Goal: Obtain resource: Download file/media

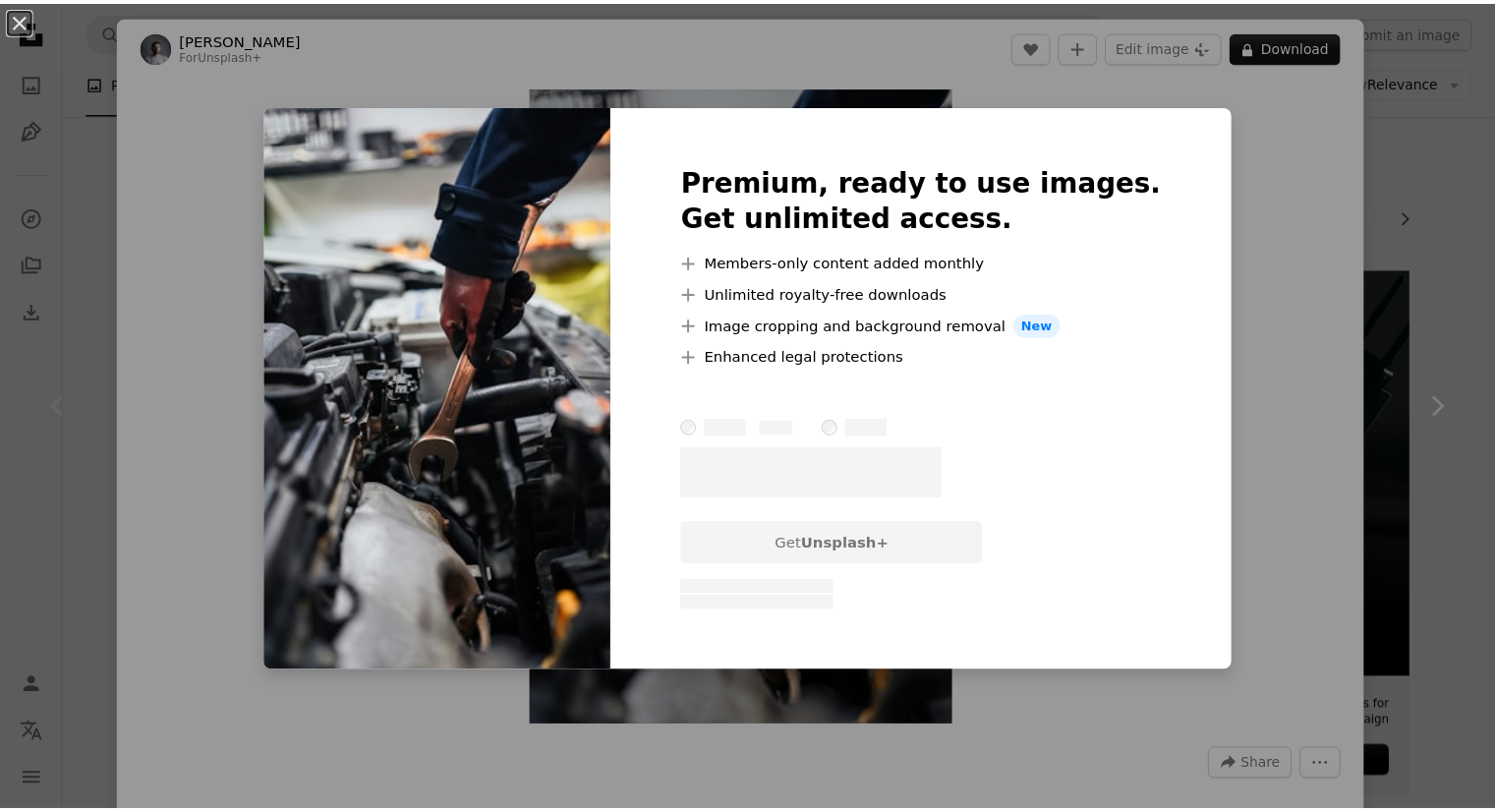
scroll to position [98, 0]
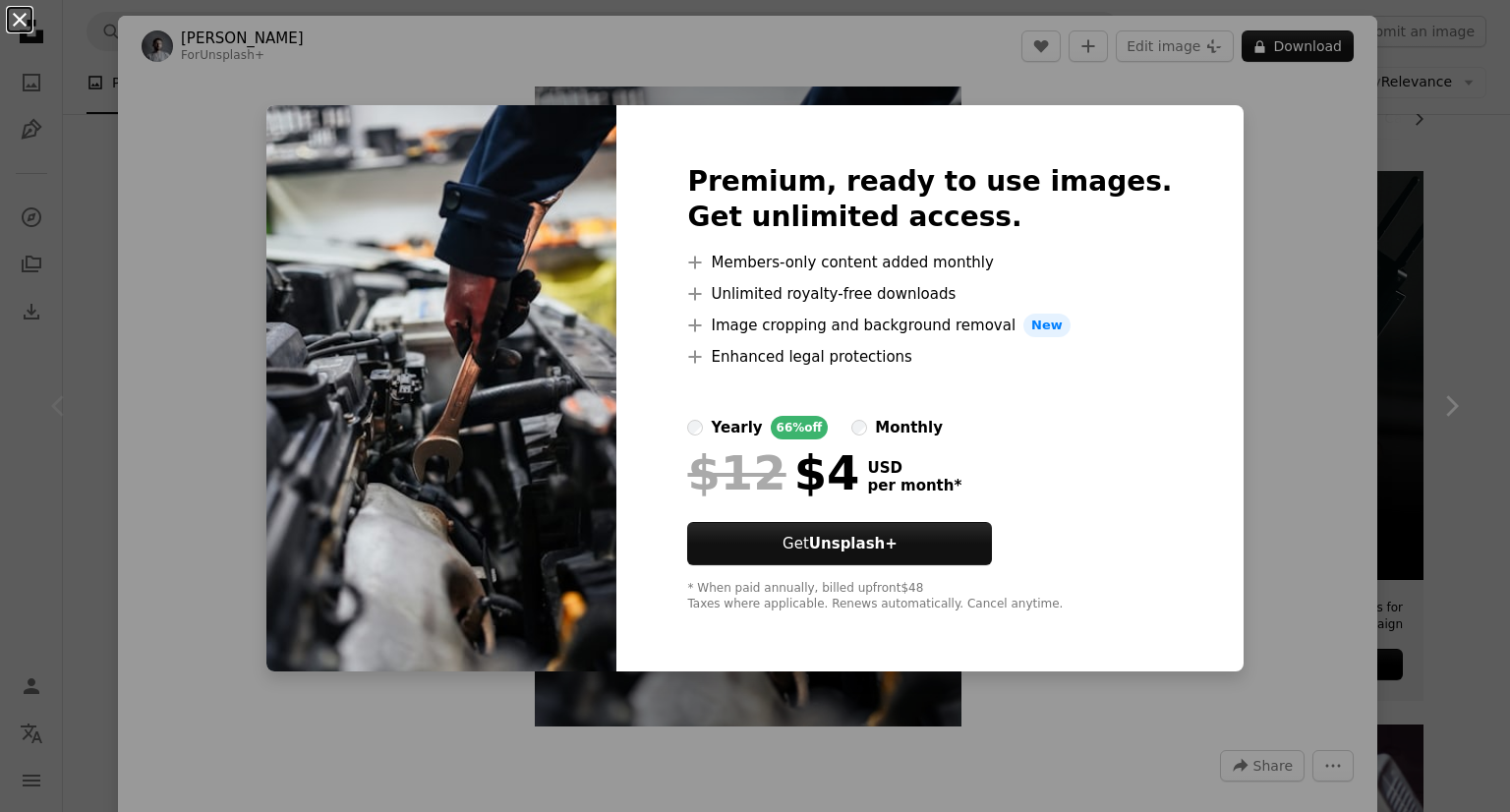
click at [16, 17] on button "An X shape" at bounding box center [20, 20] width 24 height 24
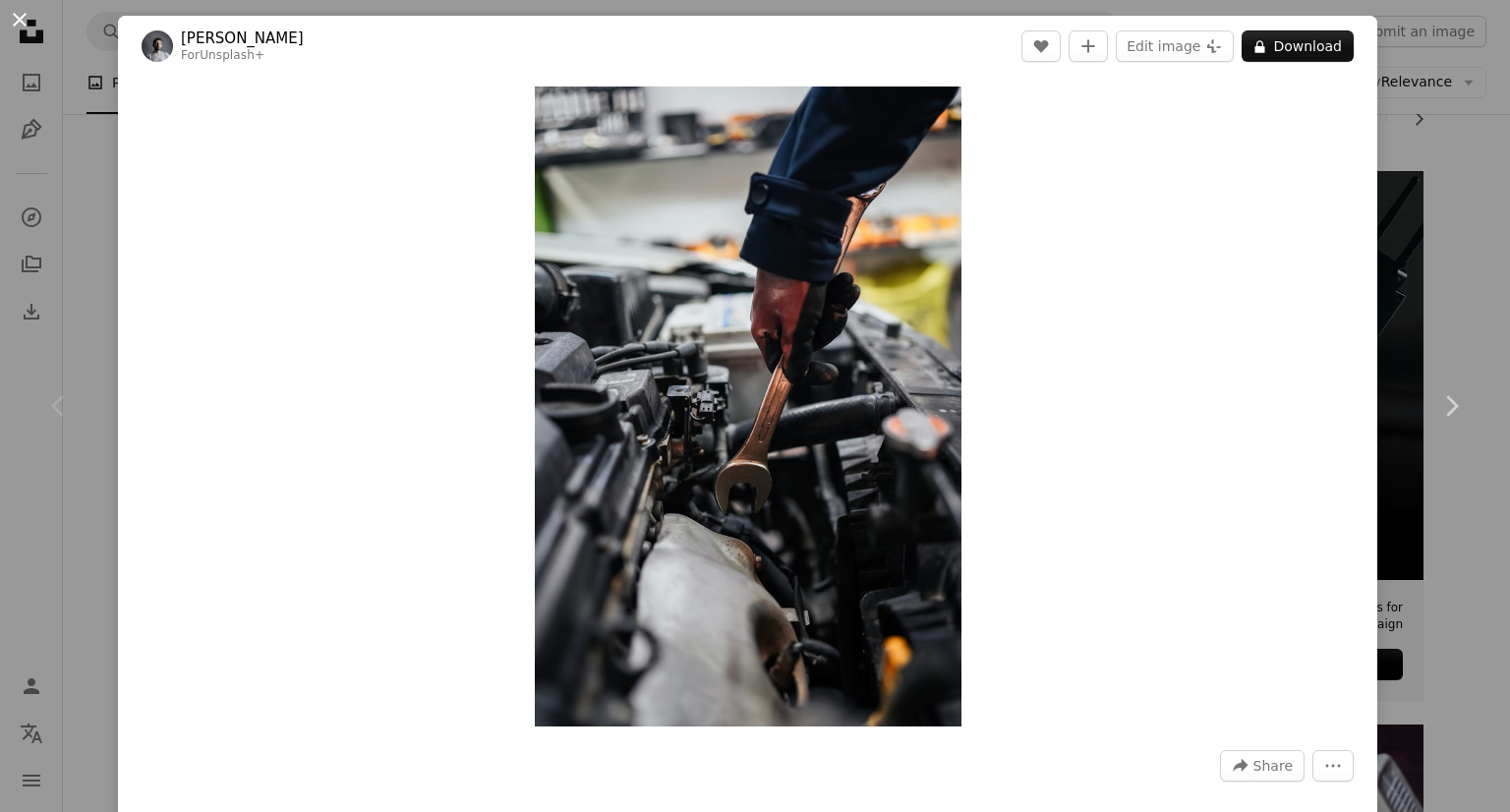
click at [26, 19] on button "An X shape" at bounding box center [20, 20] width 24 height 24
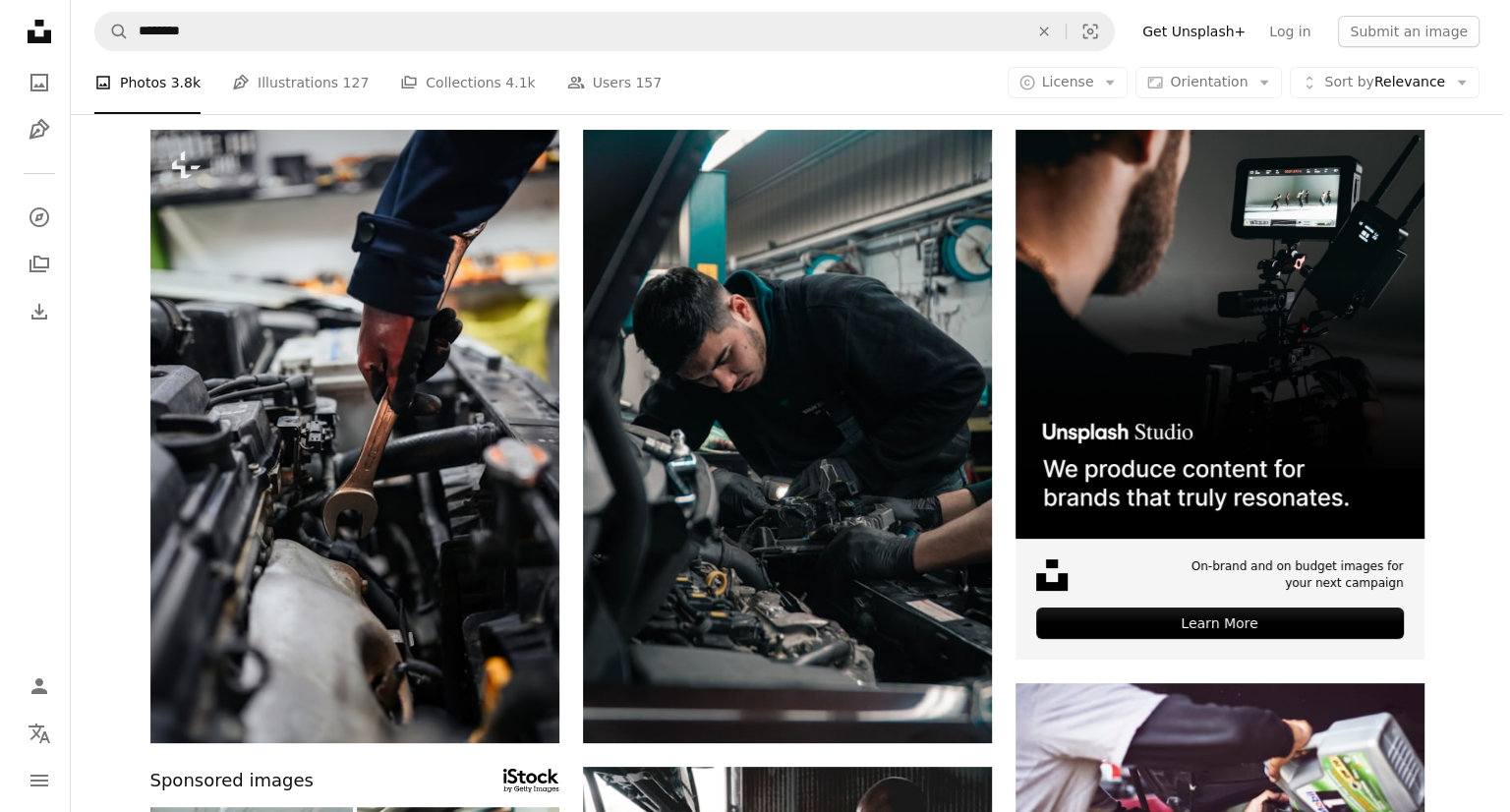
scroll to position [98, 0]
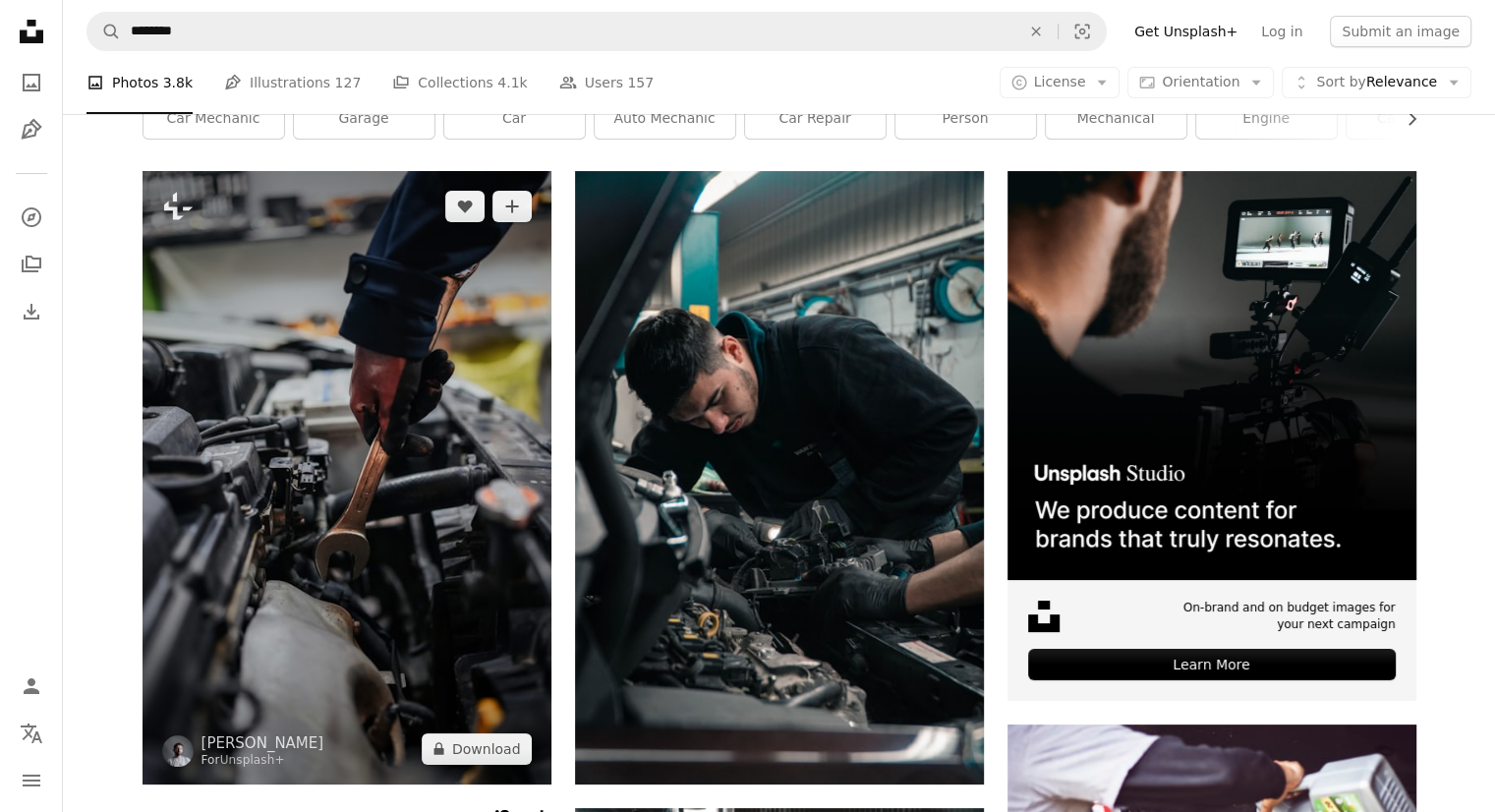
click at [467, 545] on img at bounding box center [347, 477] width 409 height 613
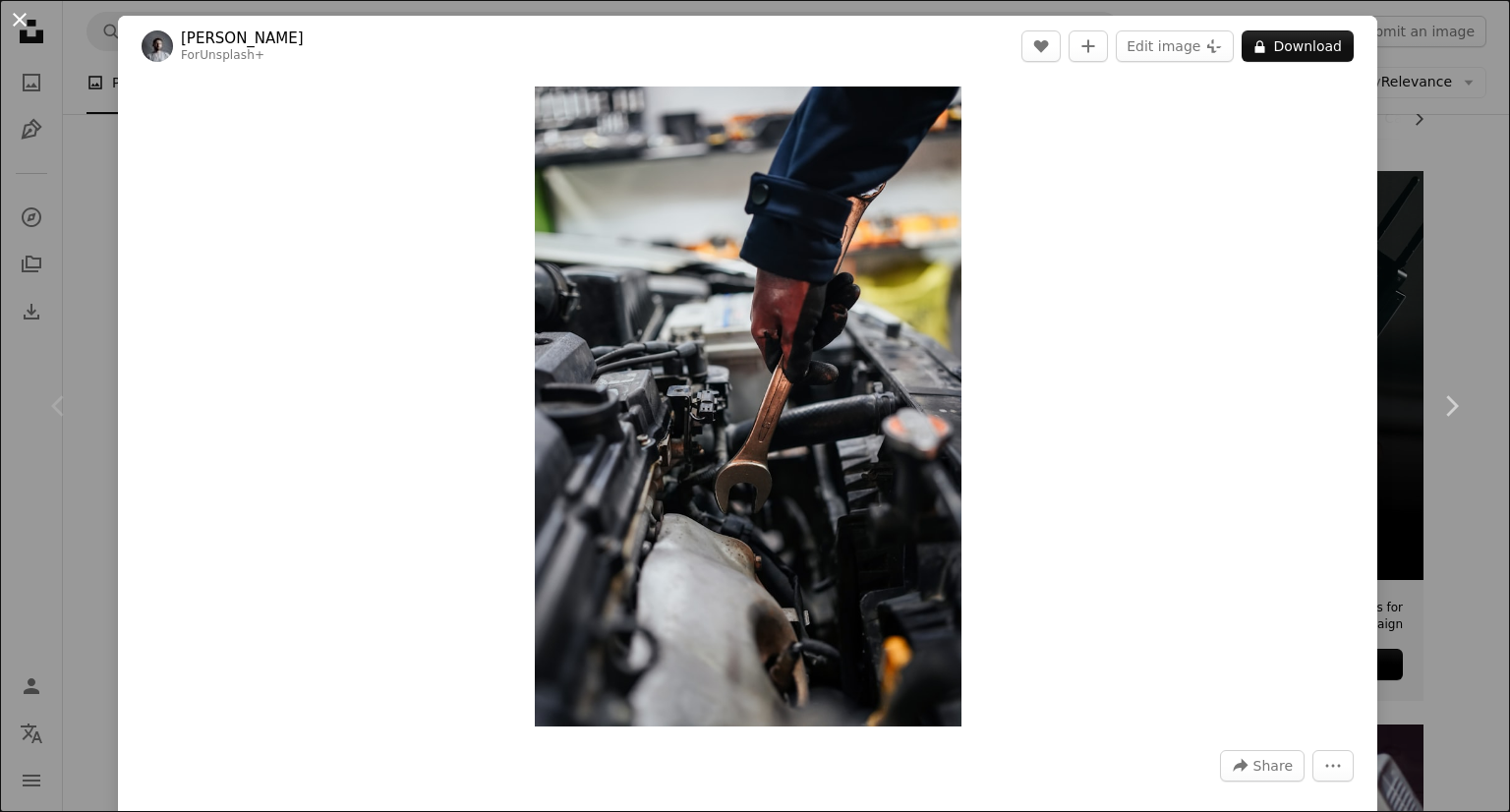
click at [24, 25] on button "An X shape" at bounding box center [20, 20] width 24 height 24
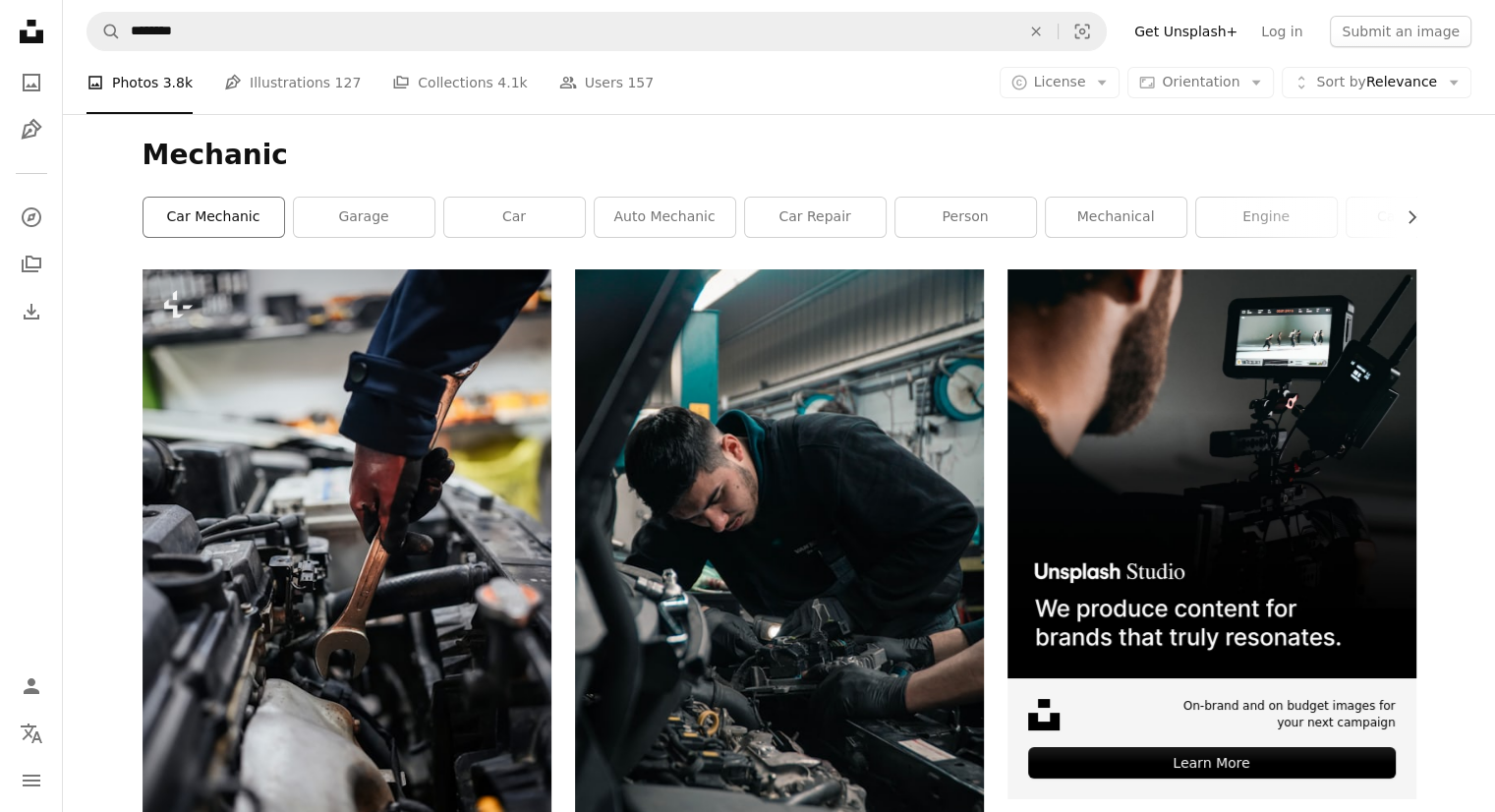
click at [227, 210] on link "car mechanic" at bounding box center [214, 218] width 141 height 39
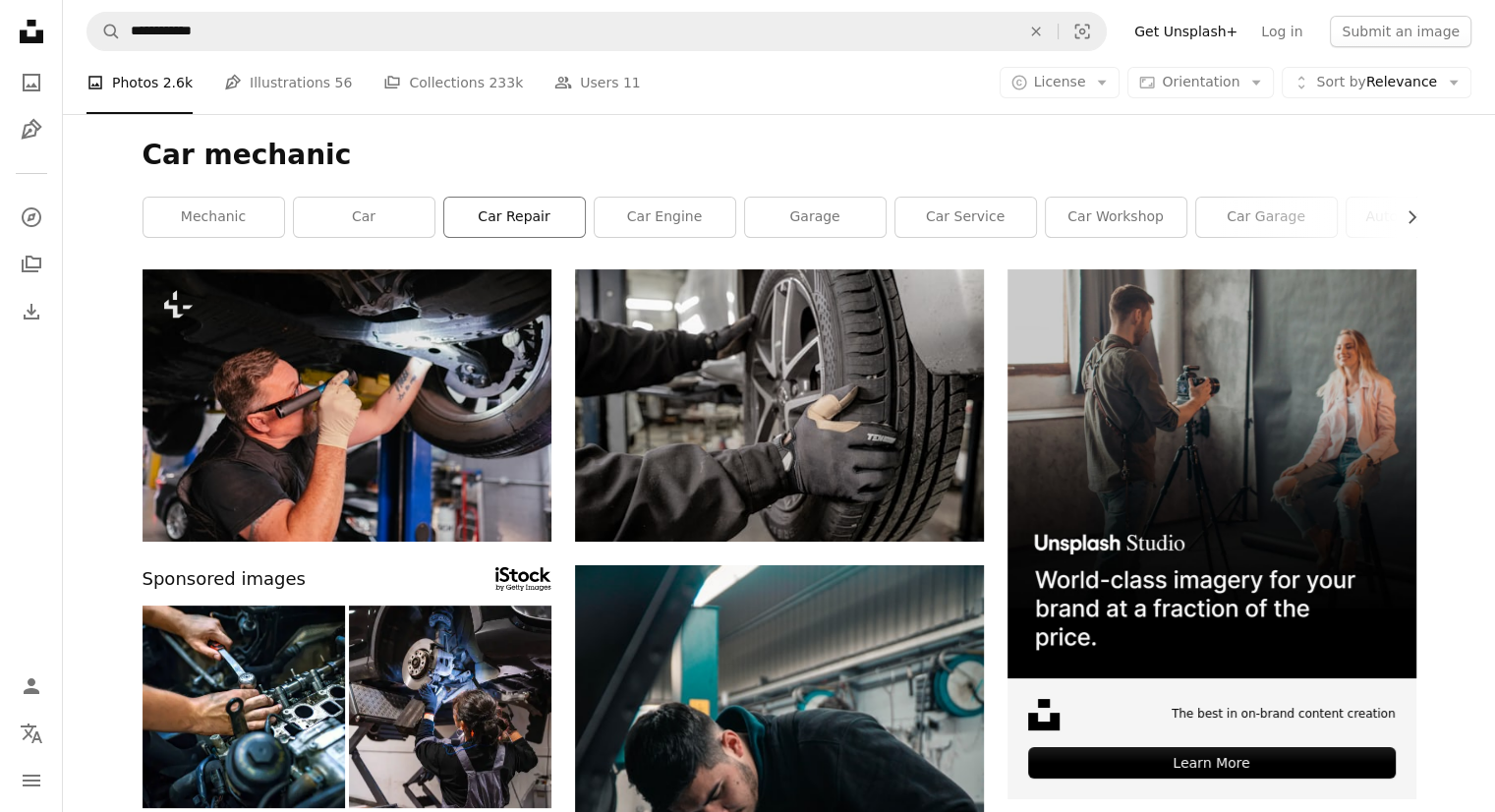
click at [528, 210] on link "car repair" at bounding box center [515, 218] width 141 height 39
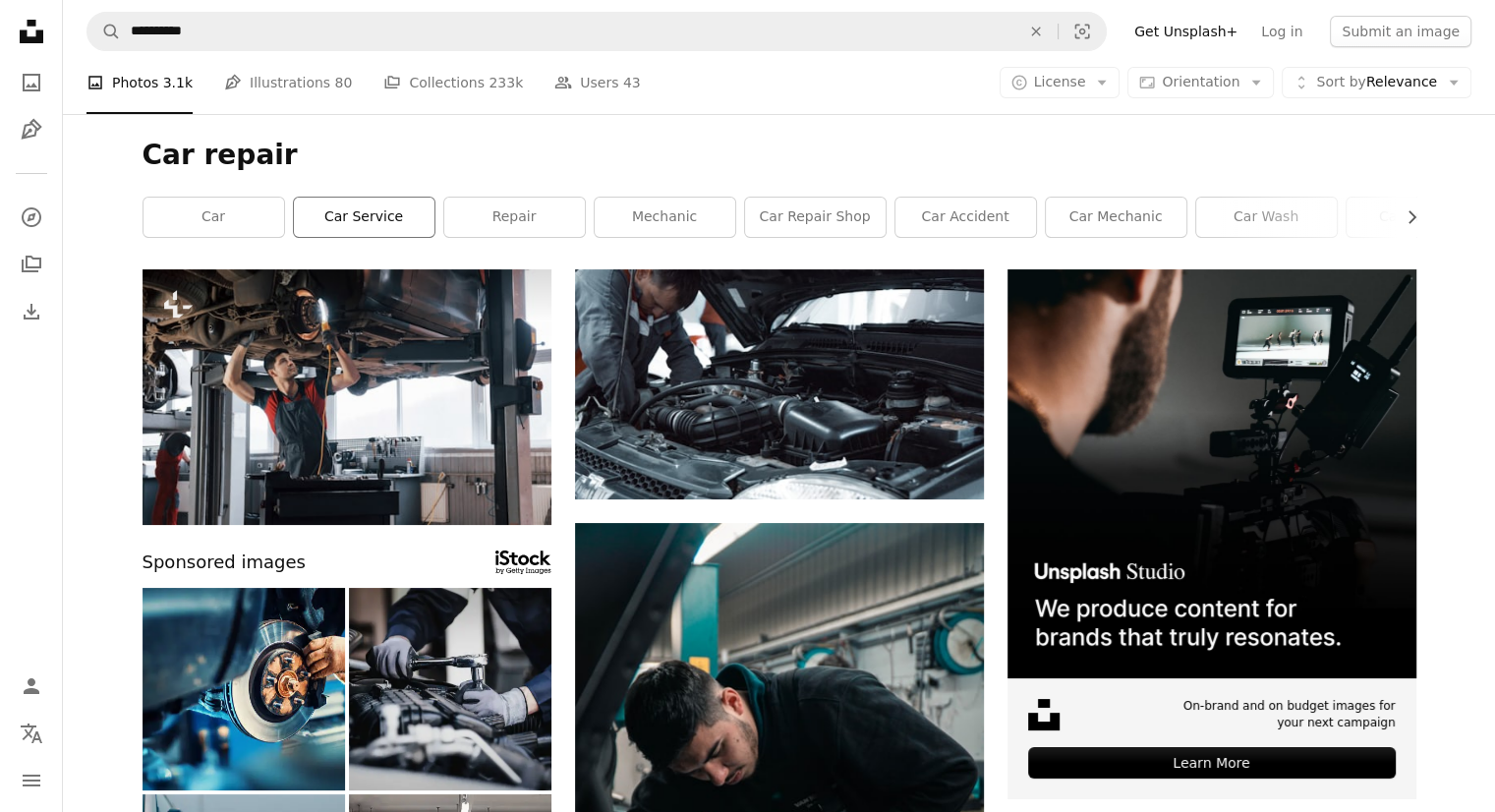
click at [400, 222] on link "car service" at bounding box center [364, 218] width 141 height 39
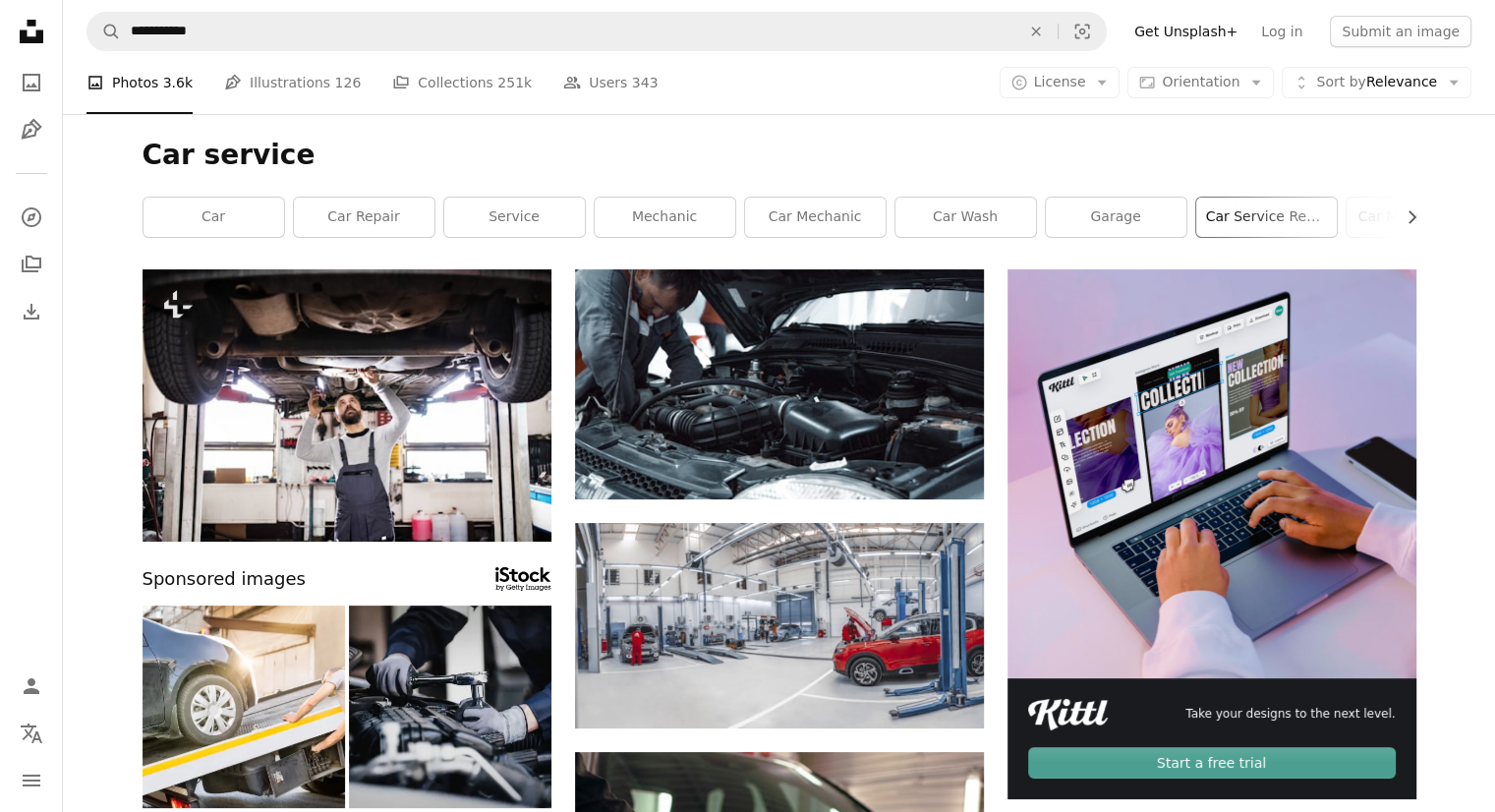
click at [1245, 214] on link "car service repair" at bounding box center [1267, 218] width 141 height 39
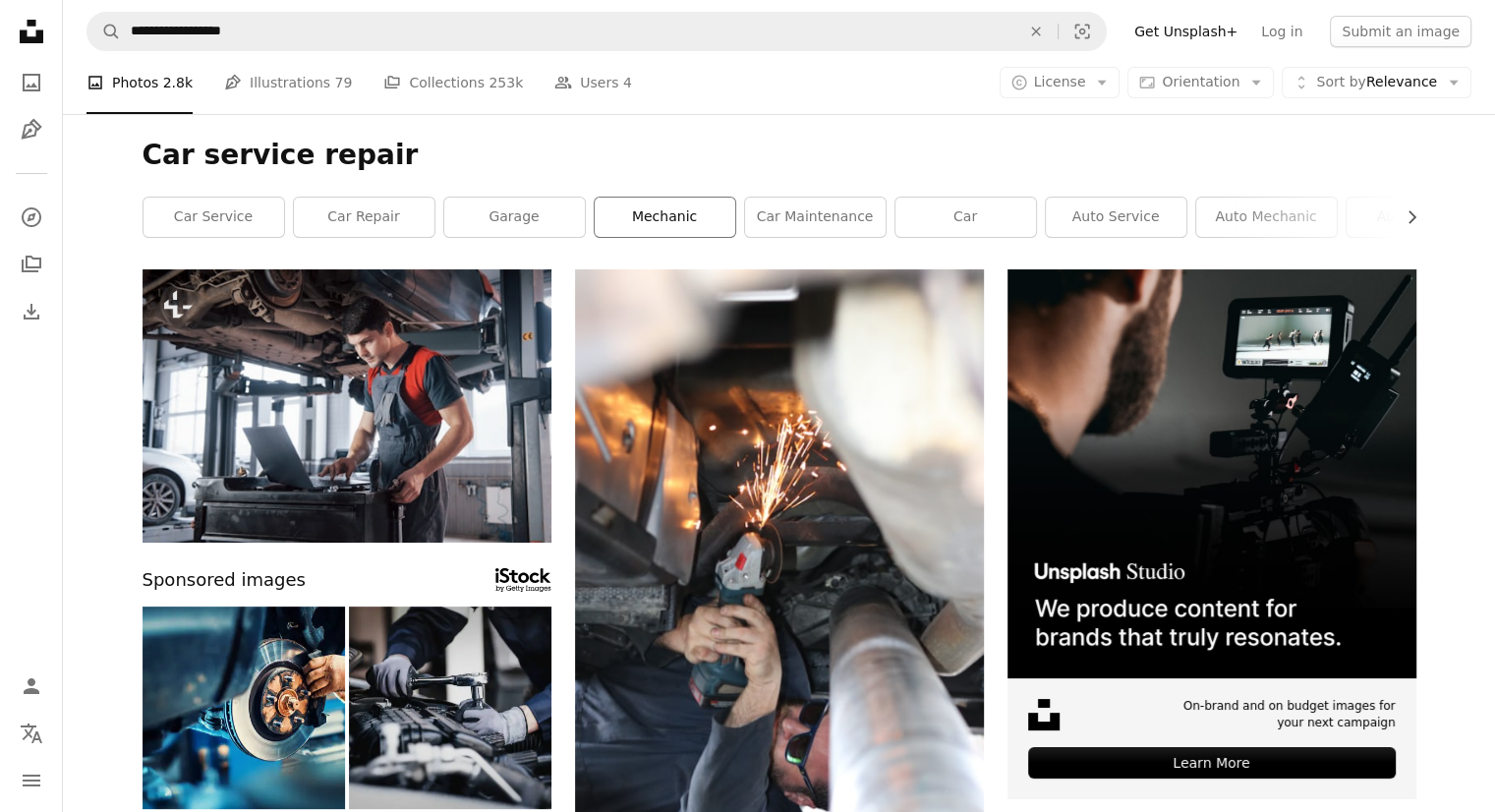
click at [660, 210] on link "mechanic" at bounding box center [664, 218] width 141 height 39
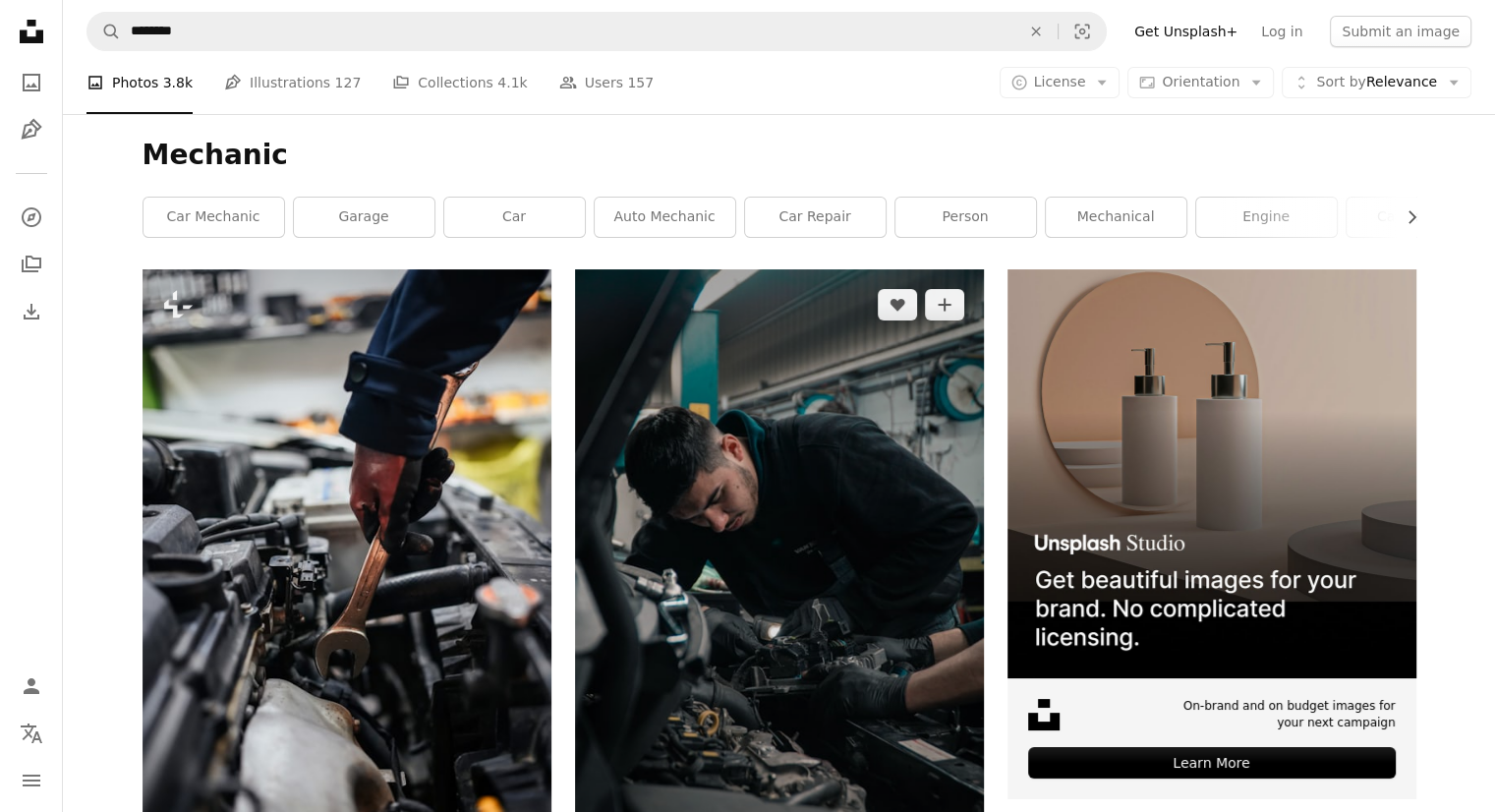
click at [743, 480] on img at bounding box center [779, 576] width 409 height 613
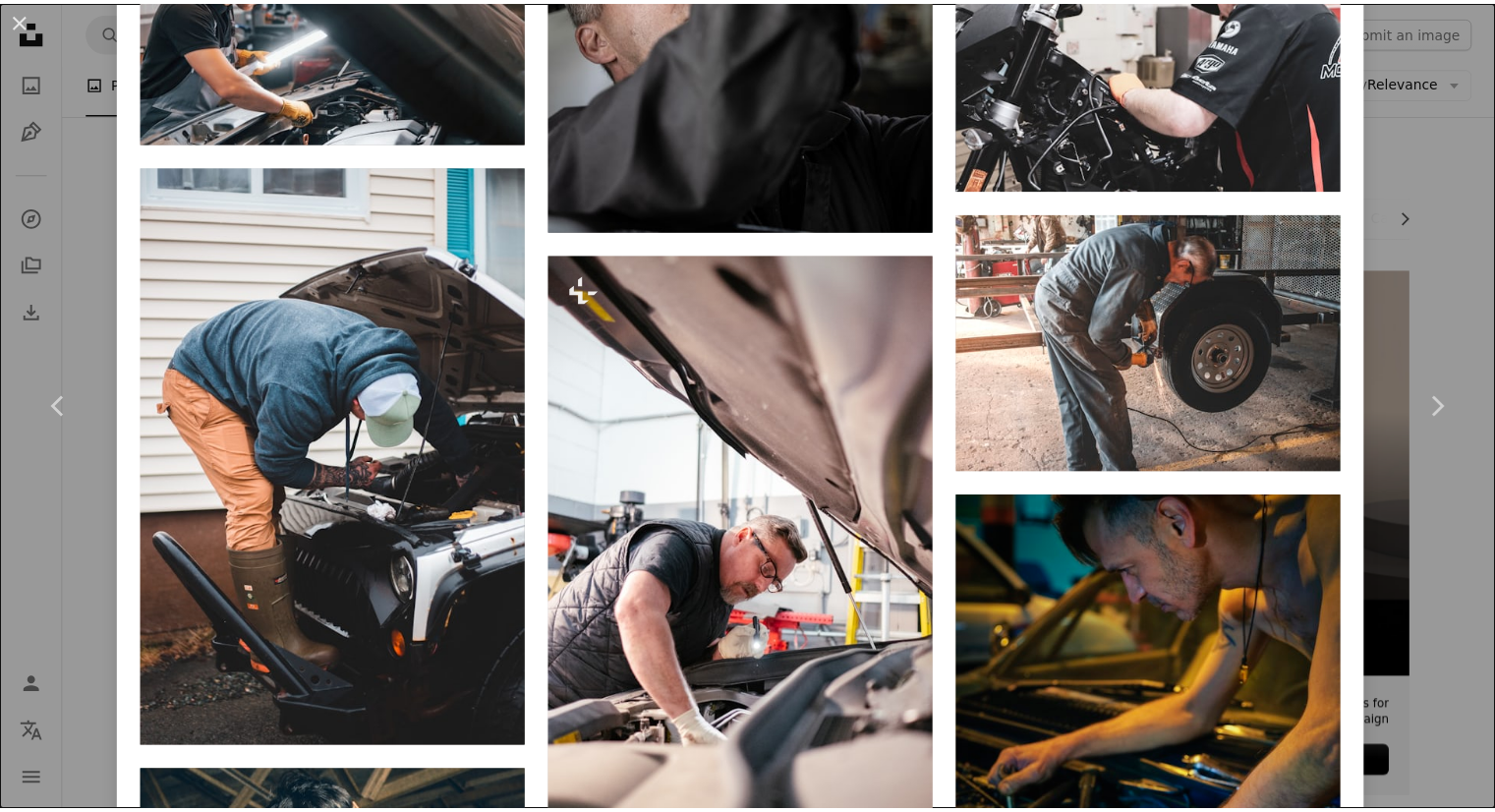
scroll to position [4460, 0]
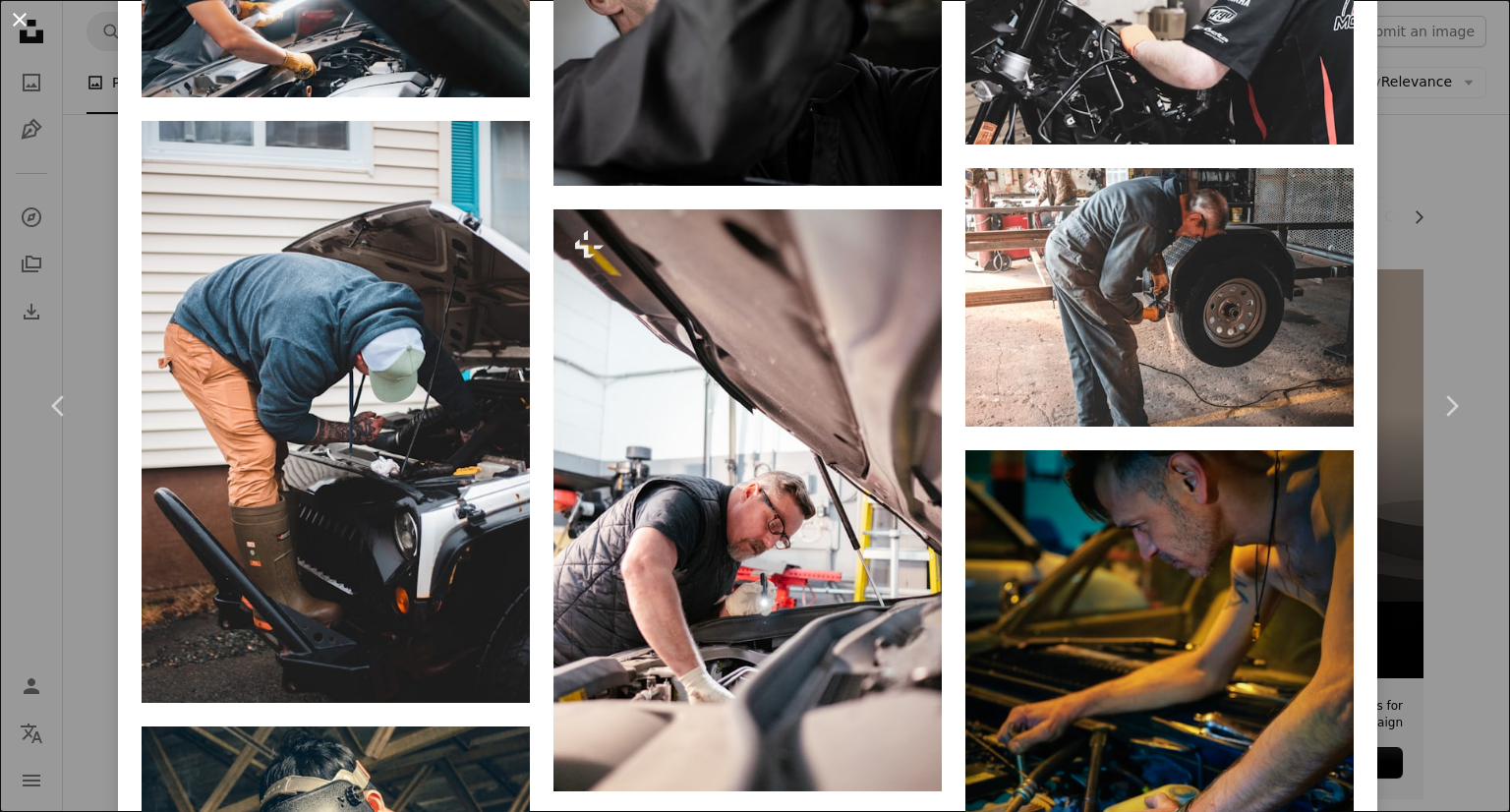
click at [28, 31] on button "An X shape" at bounding box center [20, 20] width 24 height 24
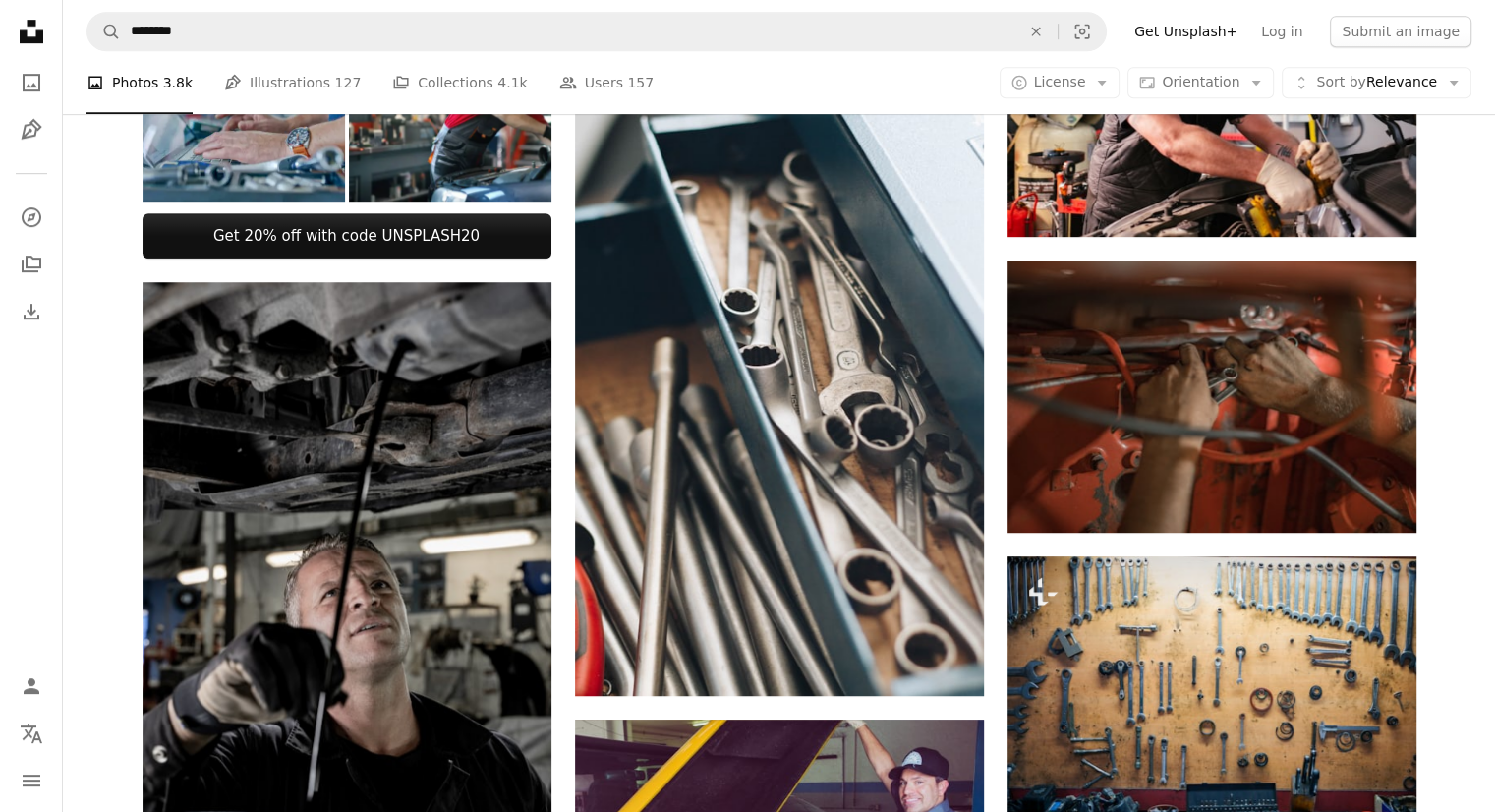
scroll to position [1180, 0]
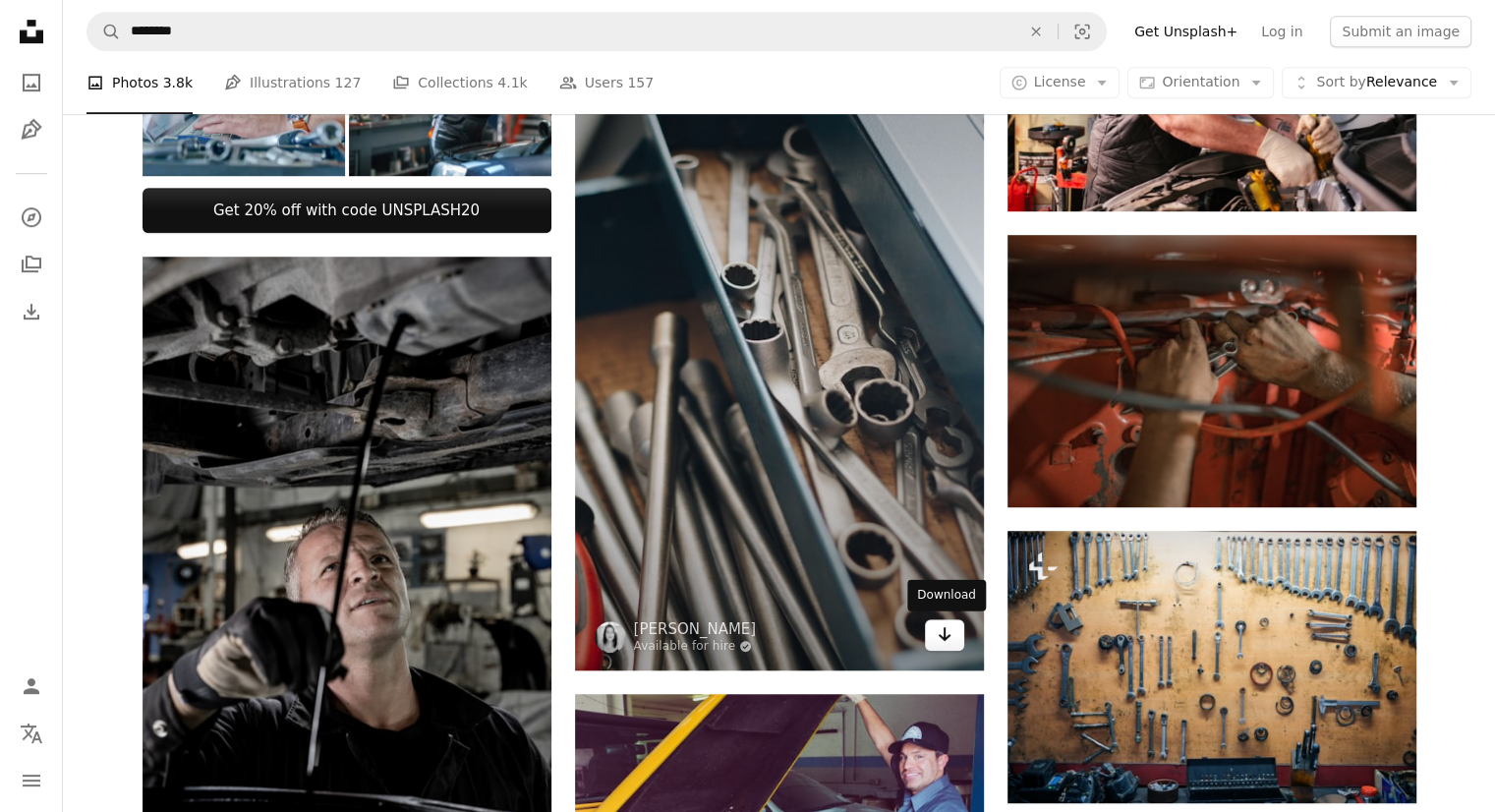
click at [944, 635] on icon "Download" at bounding box center [944, 634] width 13 height 14
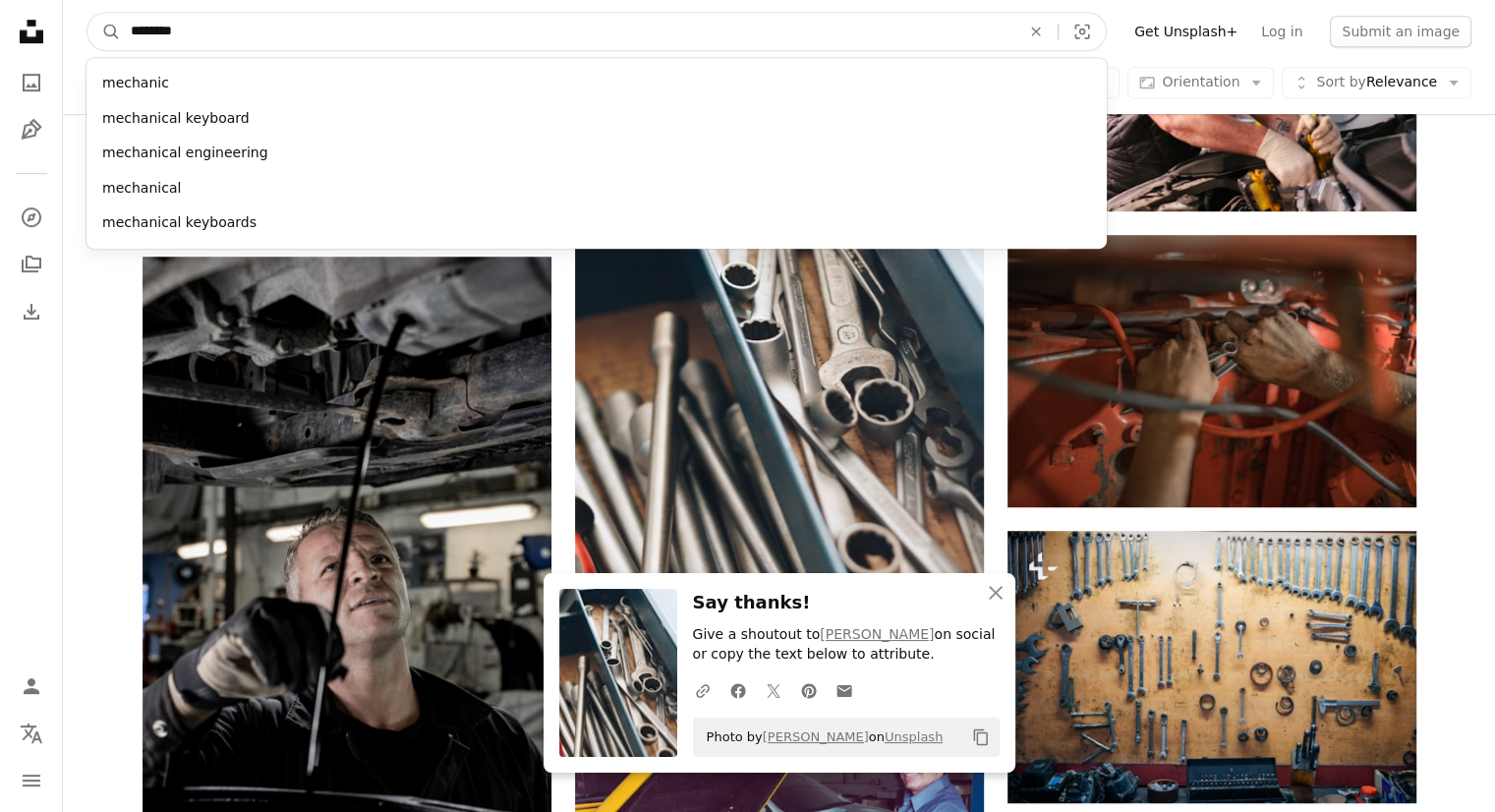
drag, startPoint x: 373, startPoint y: 28, endPoint x: 0, endPoint y: 48, distance: 373.5
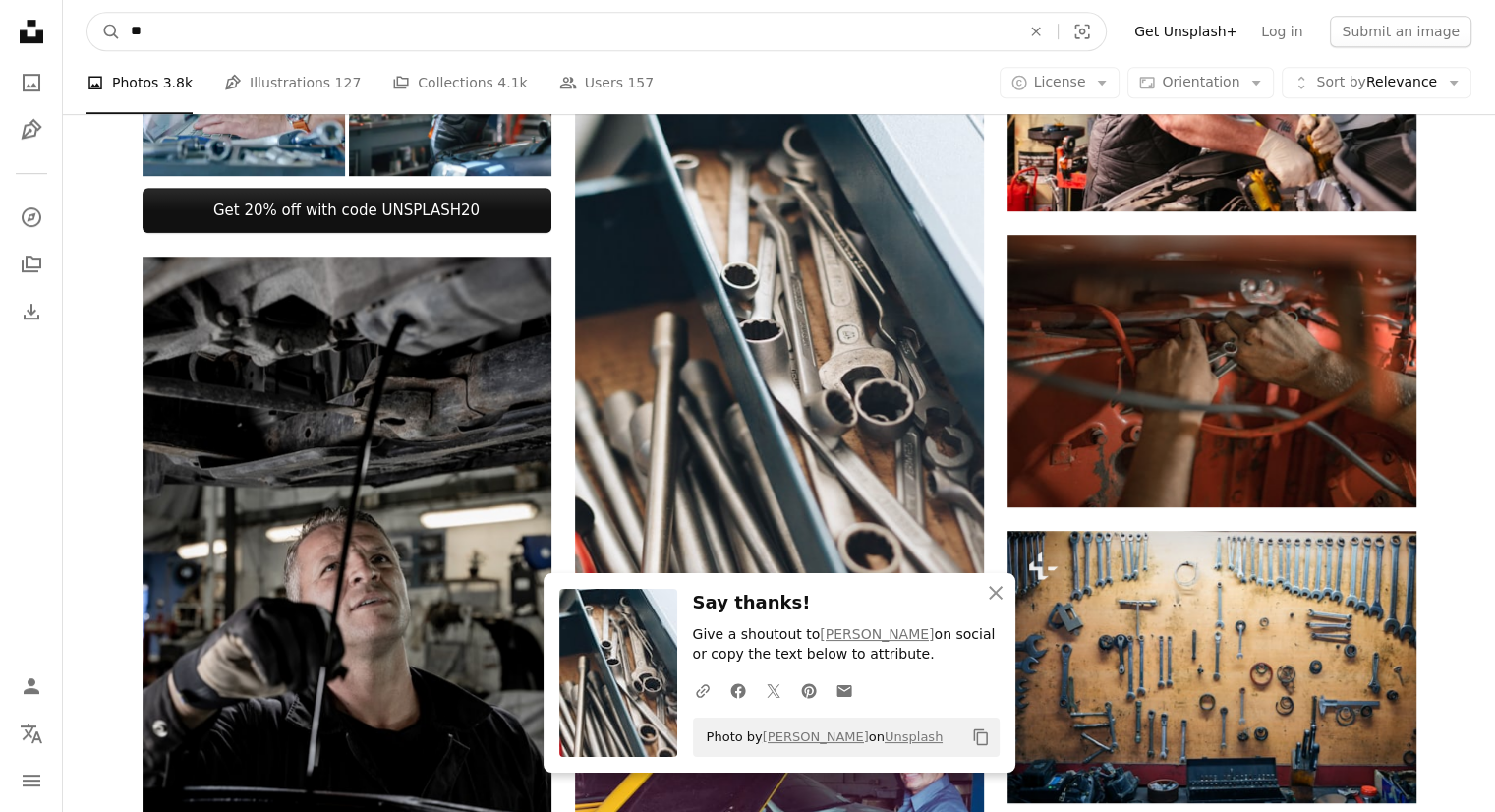
type input "*"
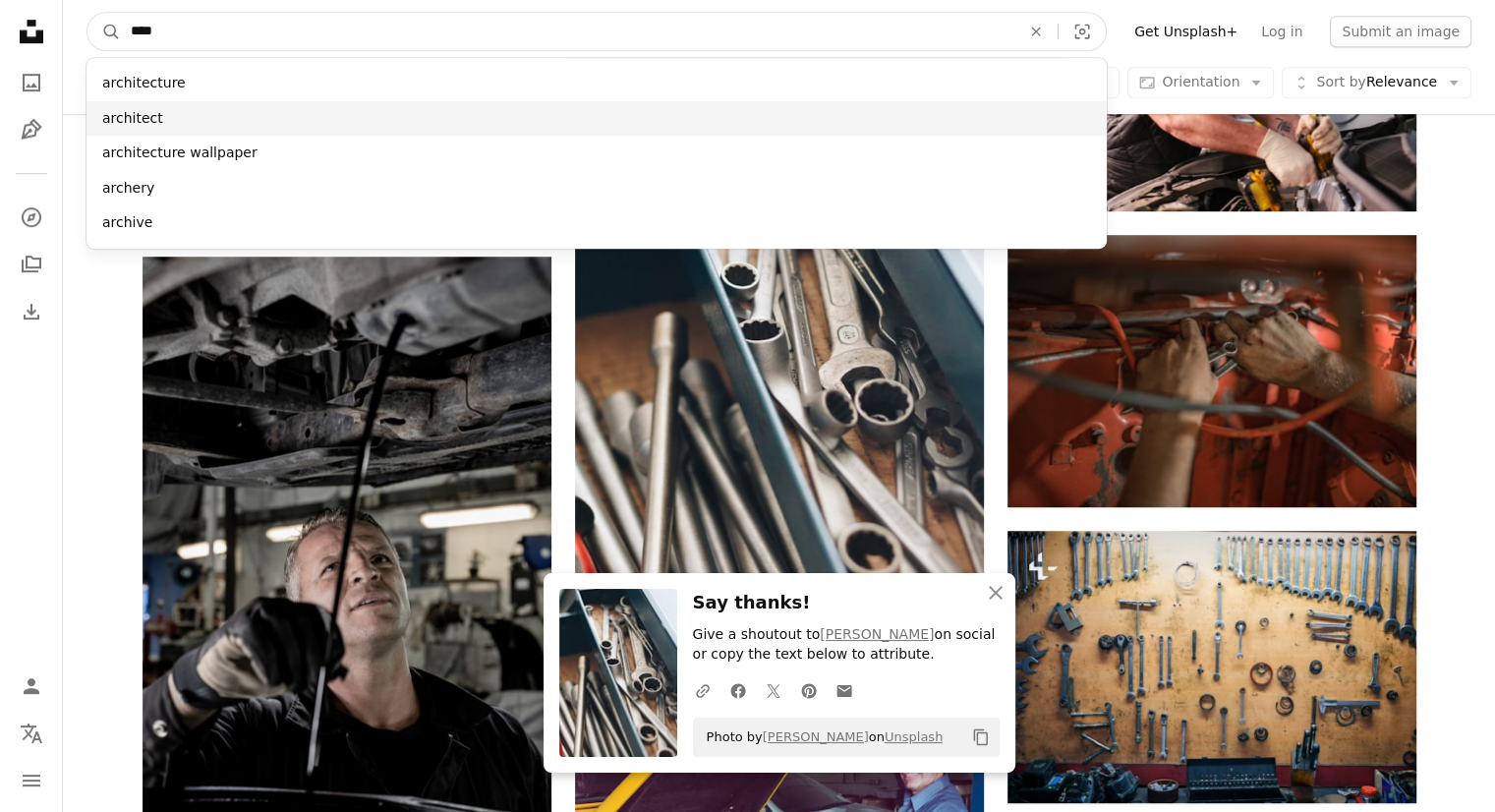
type input "****"
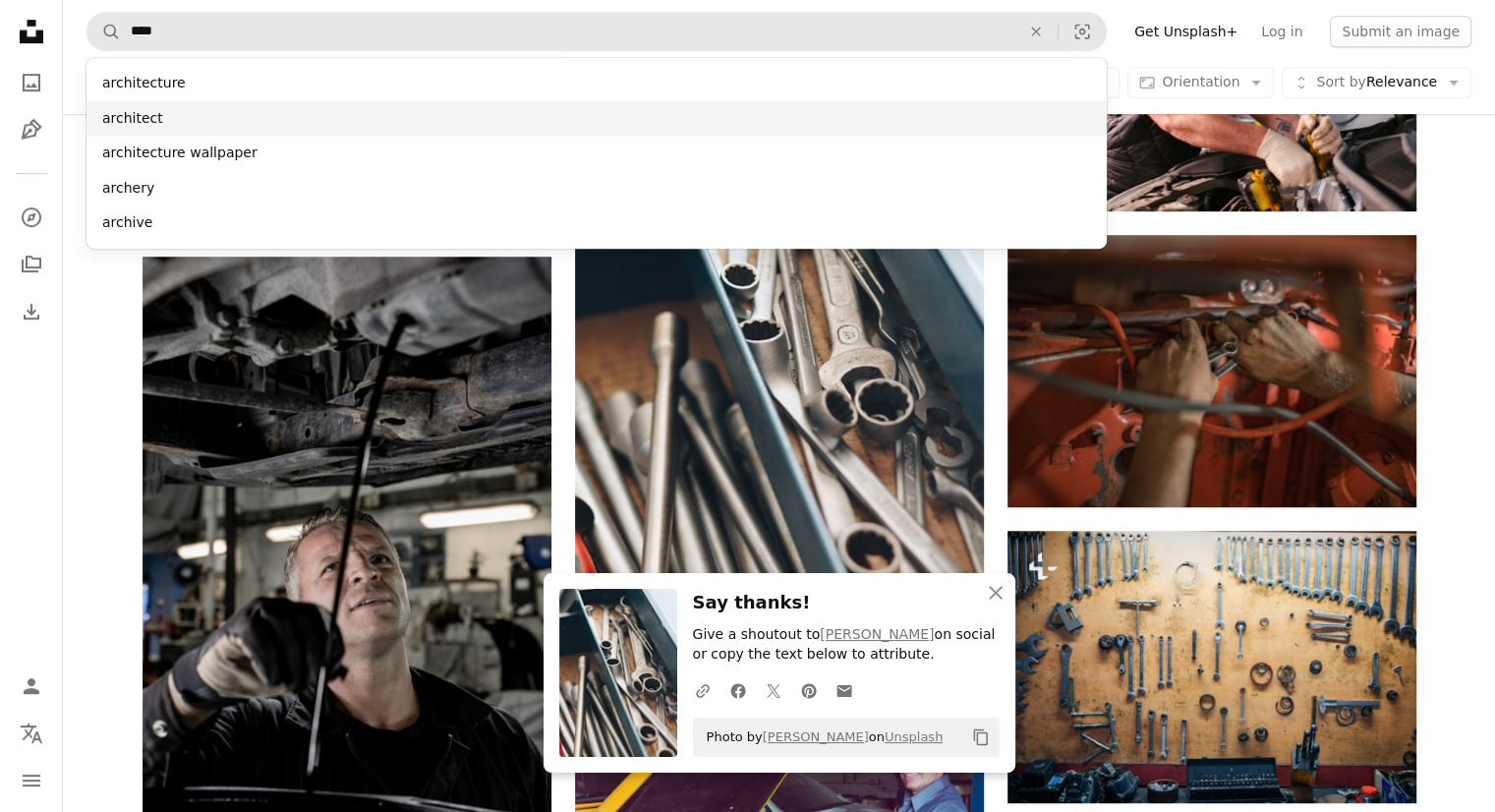
click at [146, 124] on div "architect" at bounding box center [596, 119] width 1021 height 35
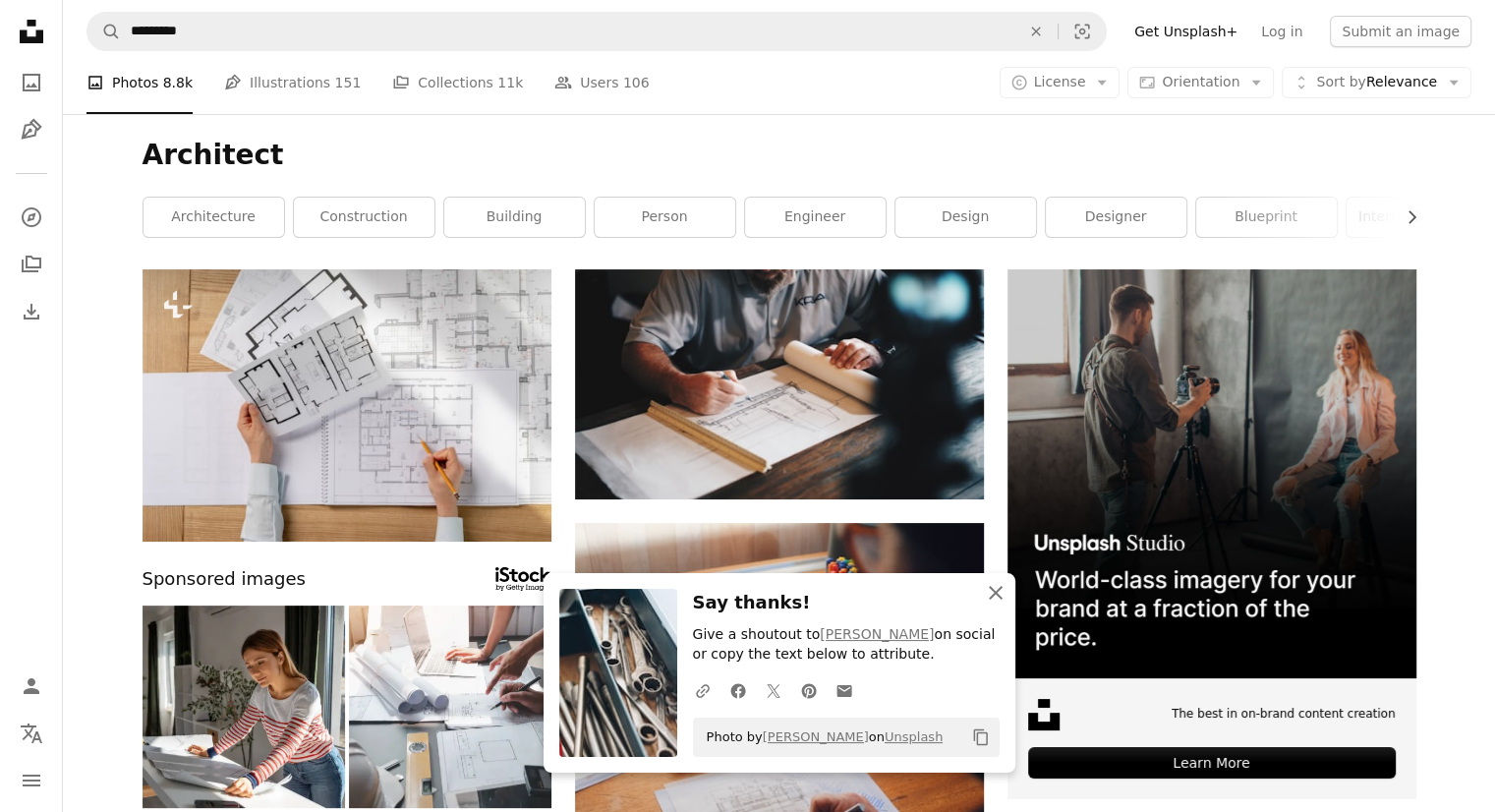
click at [995, 589] on icon "An X shape" at bounding box center [996, 593] width 24 height 24
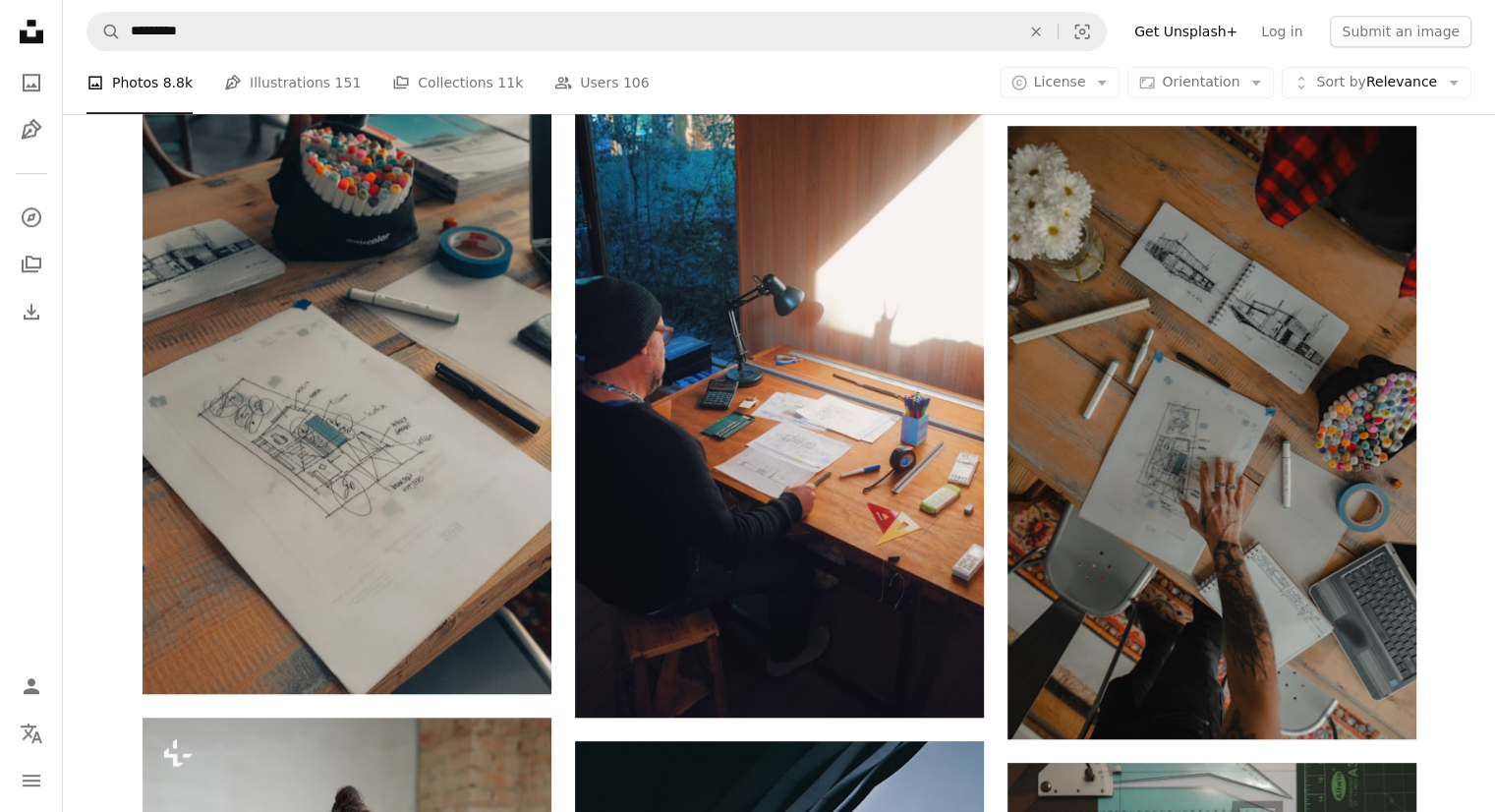
scroll to position [1573, 0]
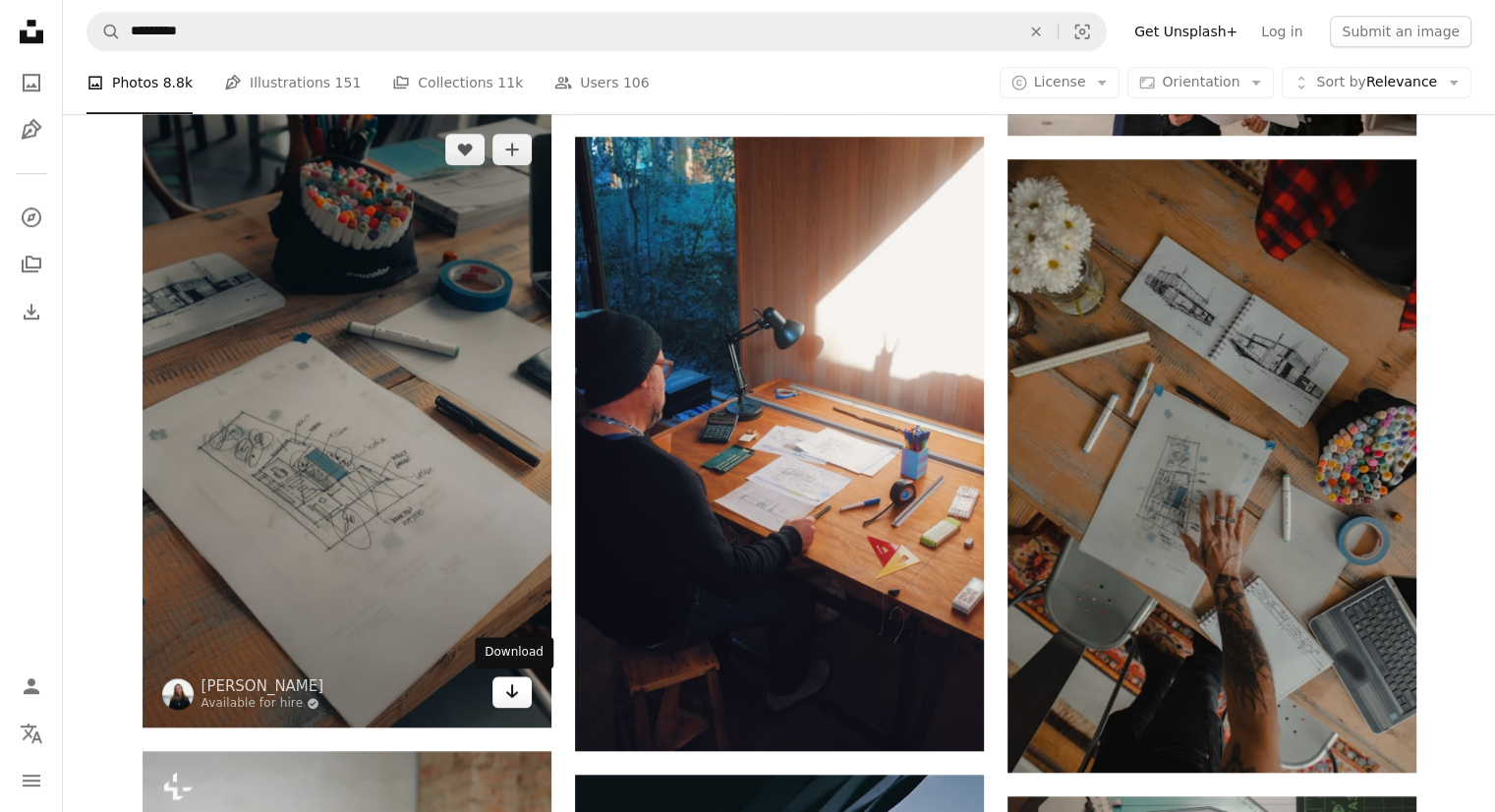
click at [511, 698] on icon "Arrow pointing down" at bounding box center [512, 691] width 16 height 24
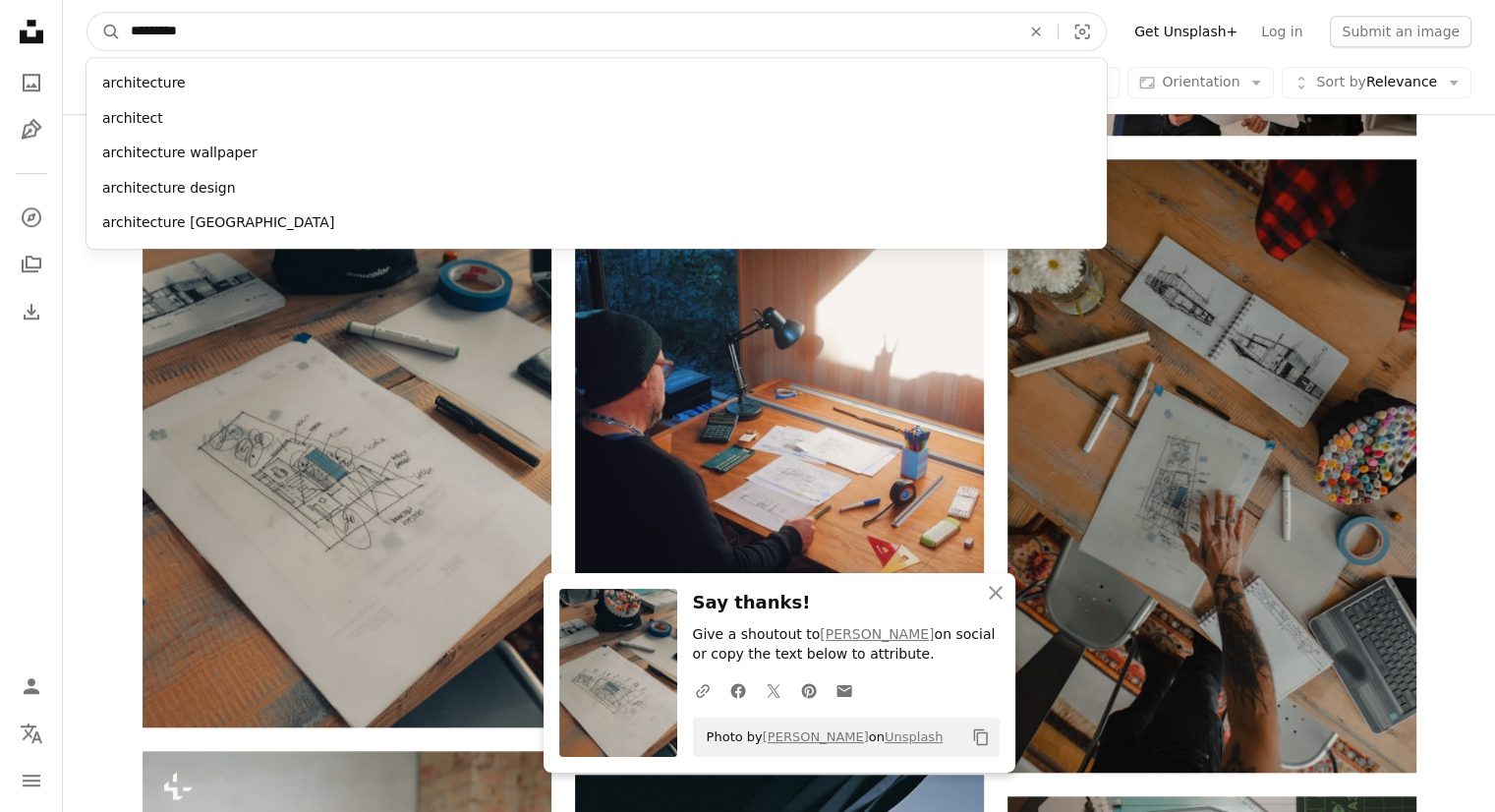
drag, startPoint x: 548, startPoint y: 28, endPoint x: 16, endPoint y: 39, distance: 532.1
click at [16, 39] on div "Unsplash logo Unsplash Home A photo Pen Tool A compass A stack of folders Downl…" at bounding box center [747, 747] width 1495 height 4640
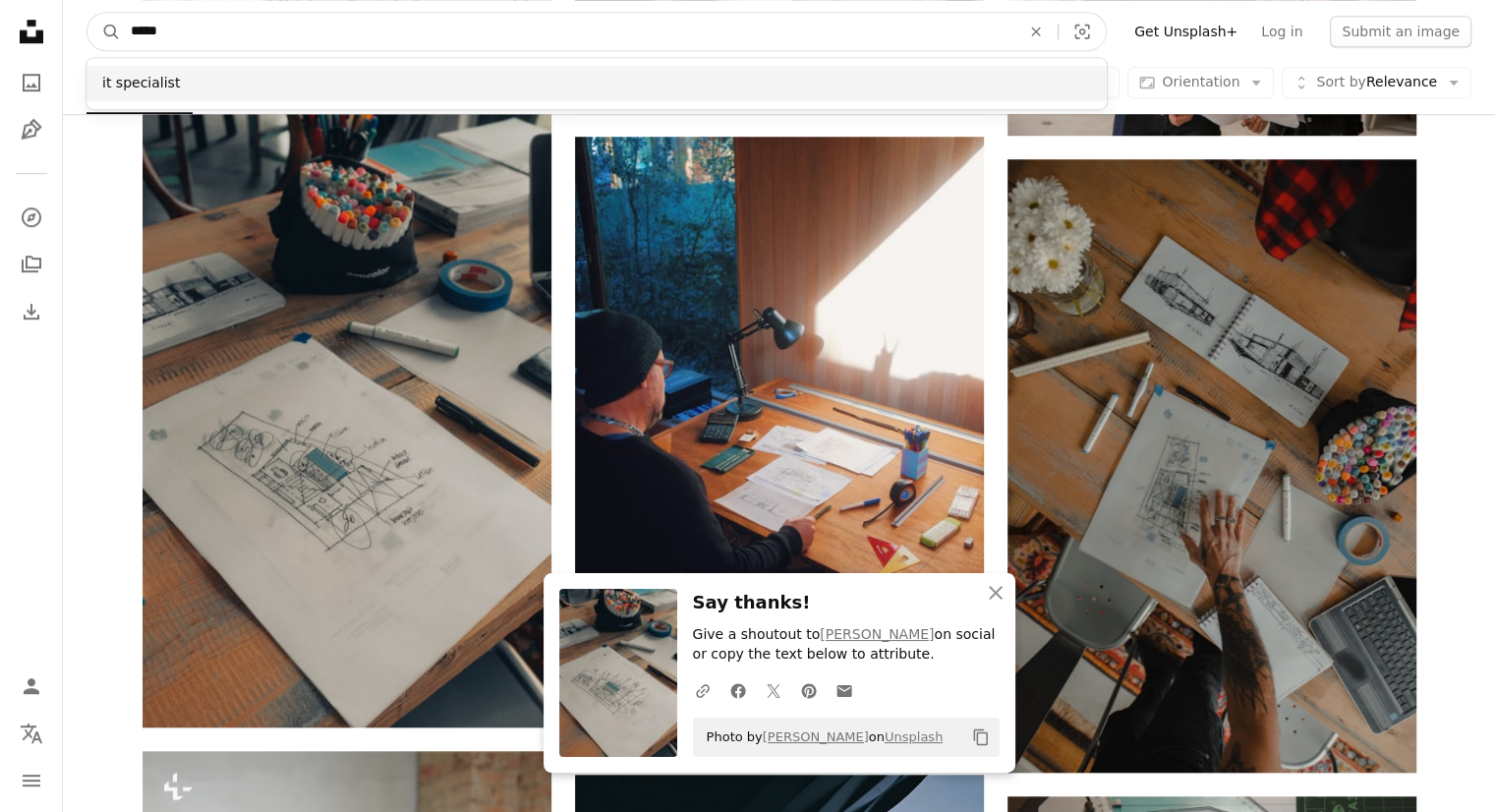
type input "*****"
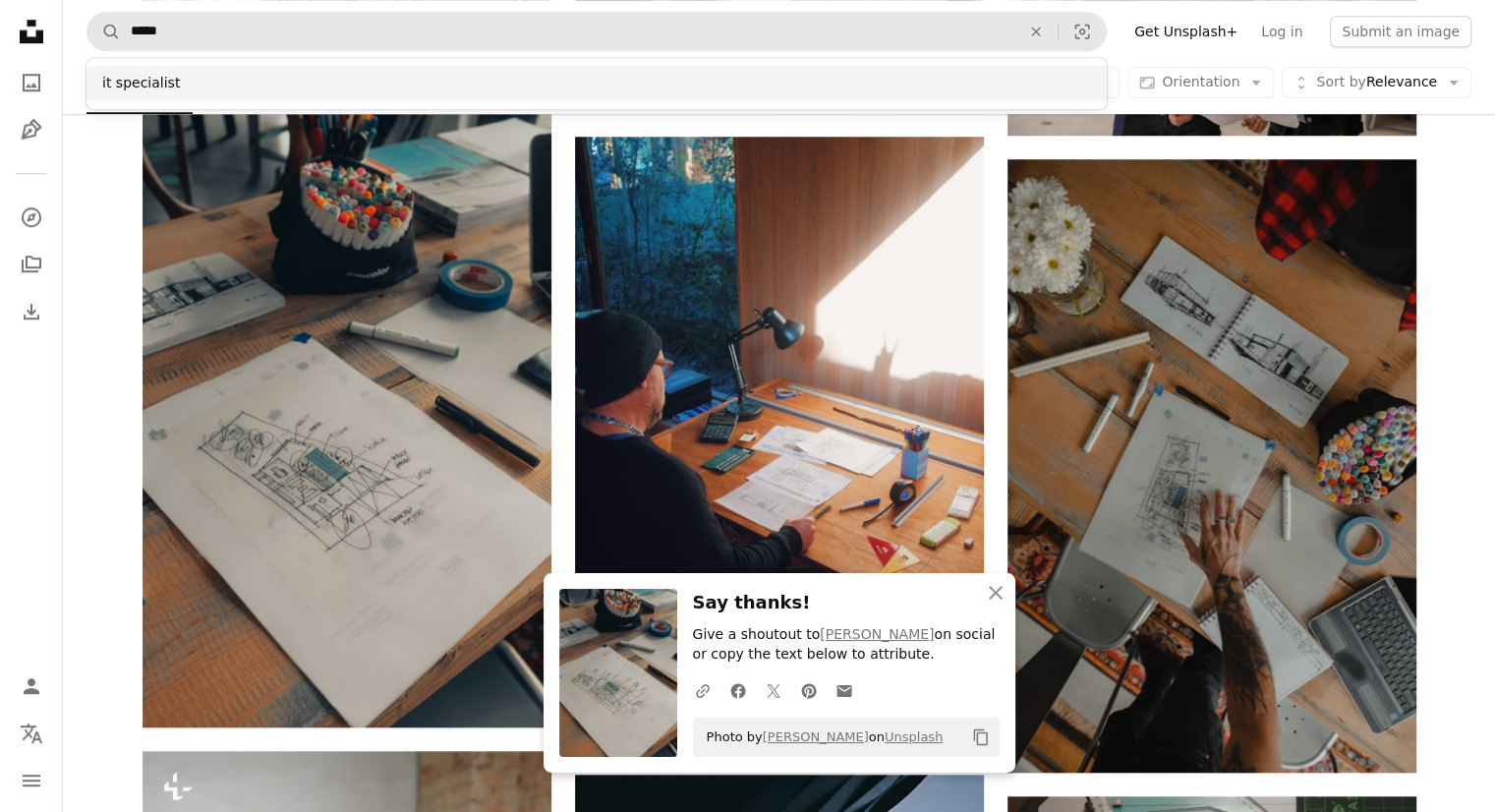
click at [197, 70] on div "it specialist" at bounding box center [596, 84] width 1021 height 35
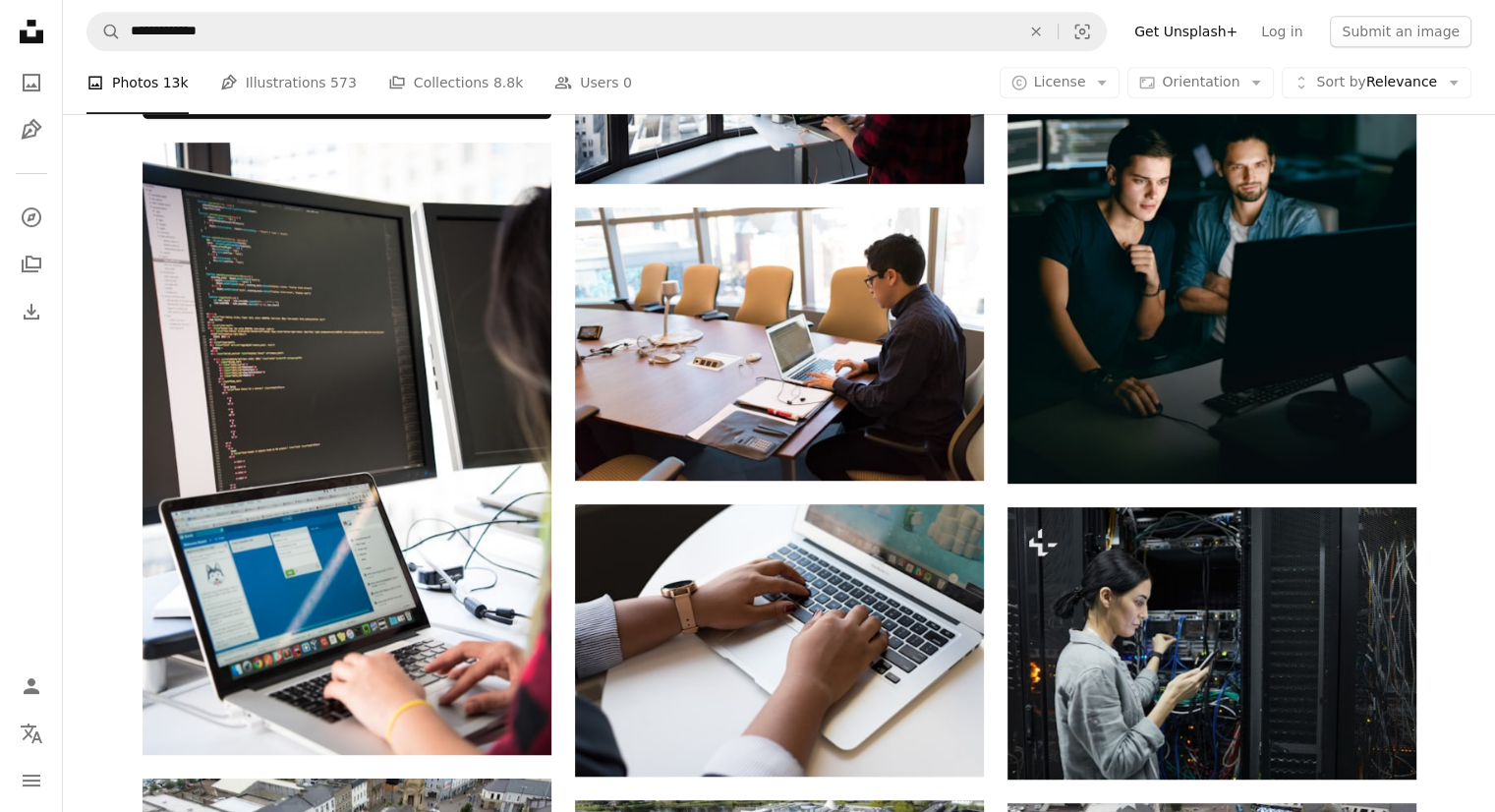
scroll to position [786, 0]
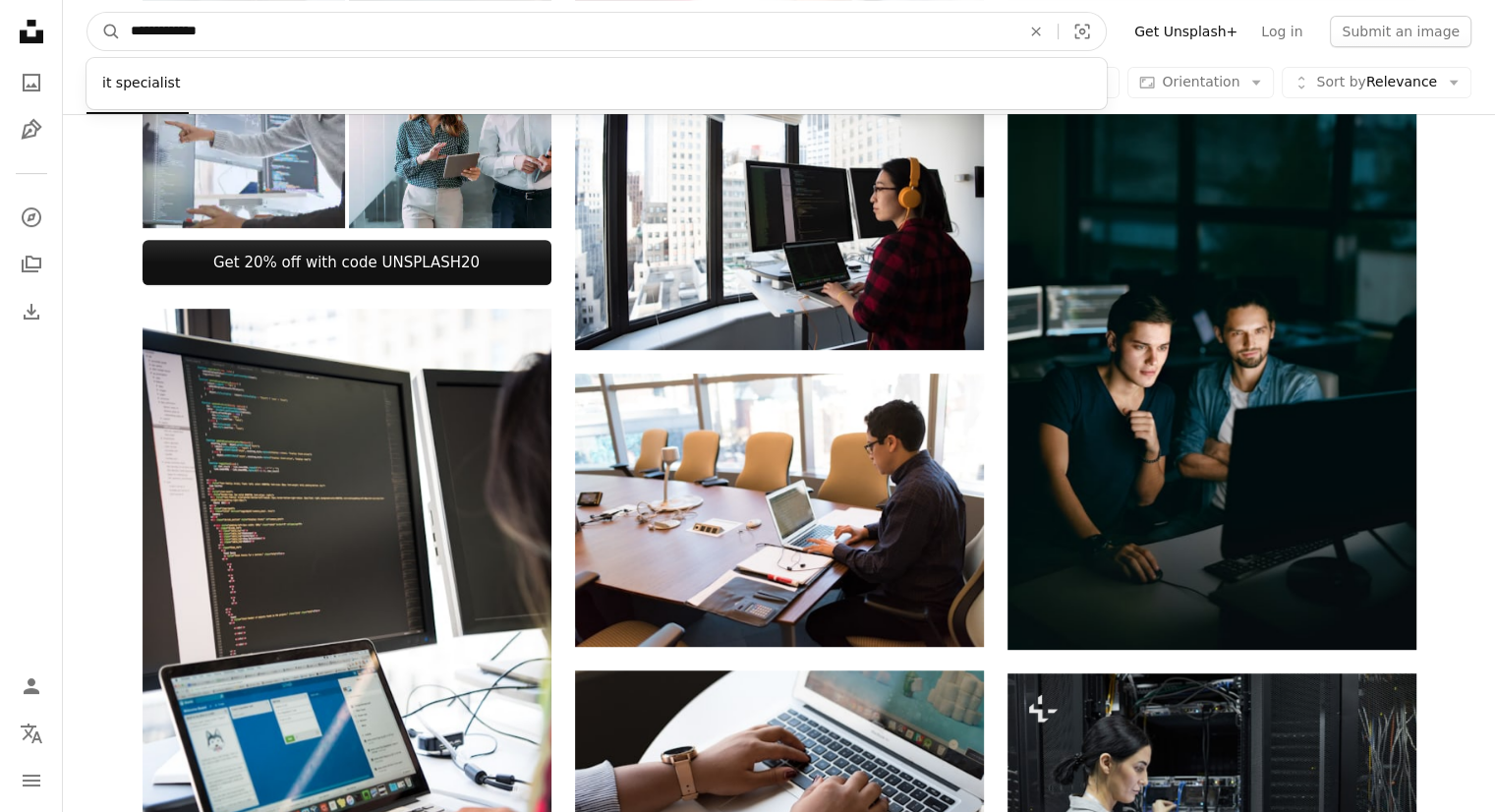
drag, startPoint x: 396, startPoint y: 31, endPoint x: 138, endPoint y: 41, distance: 258.2
click at [138, 41] on input "**********" at bounding box center [568, 31] width 894 height 37
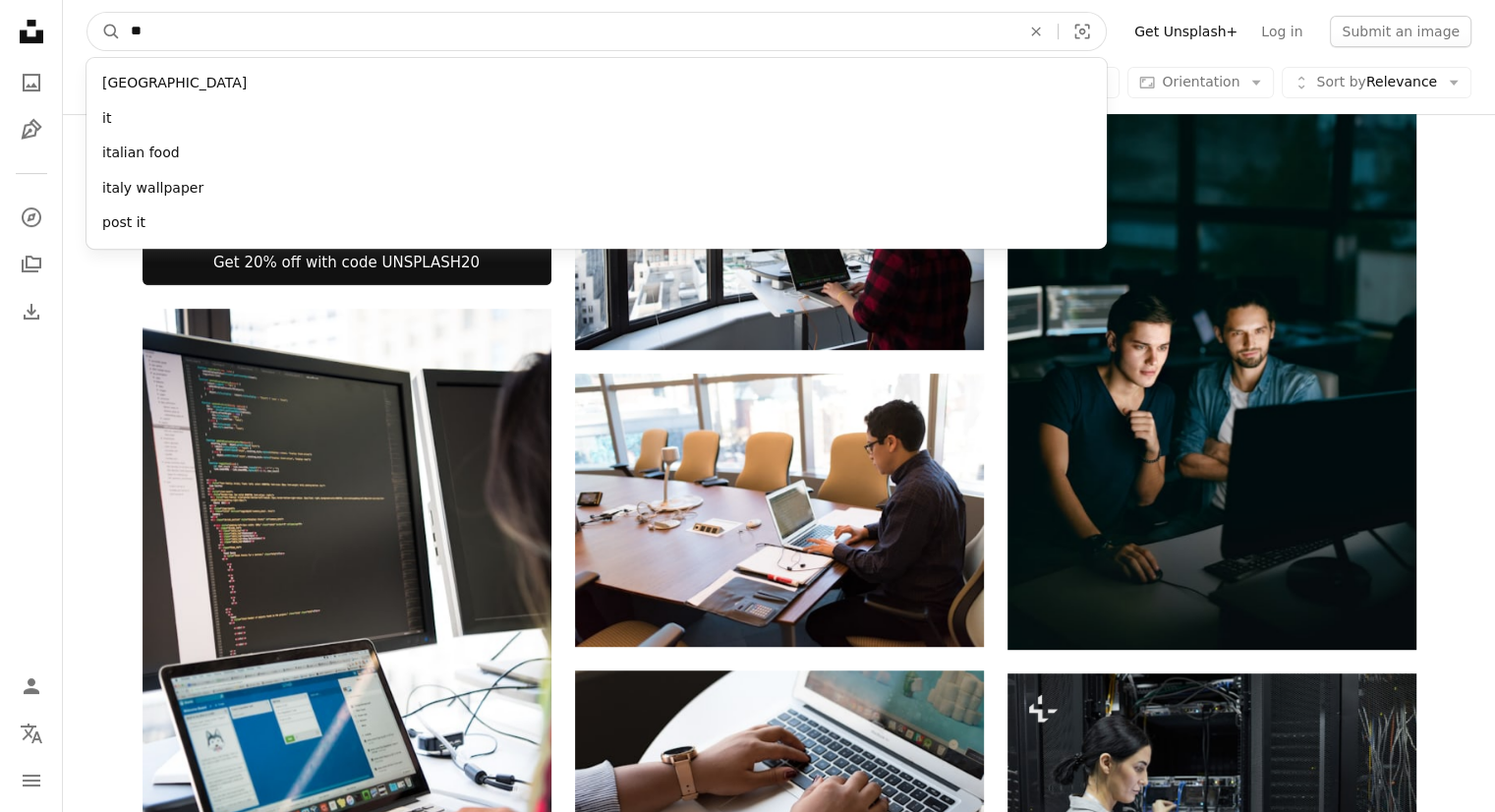
type input "**"
click at [88, 13] on button "A magnifying glass" at bounding box center [104, 31] width 33 height 37
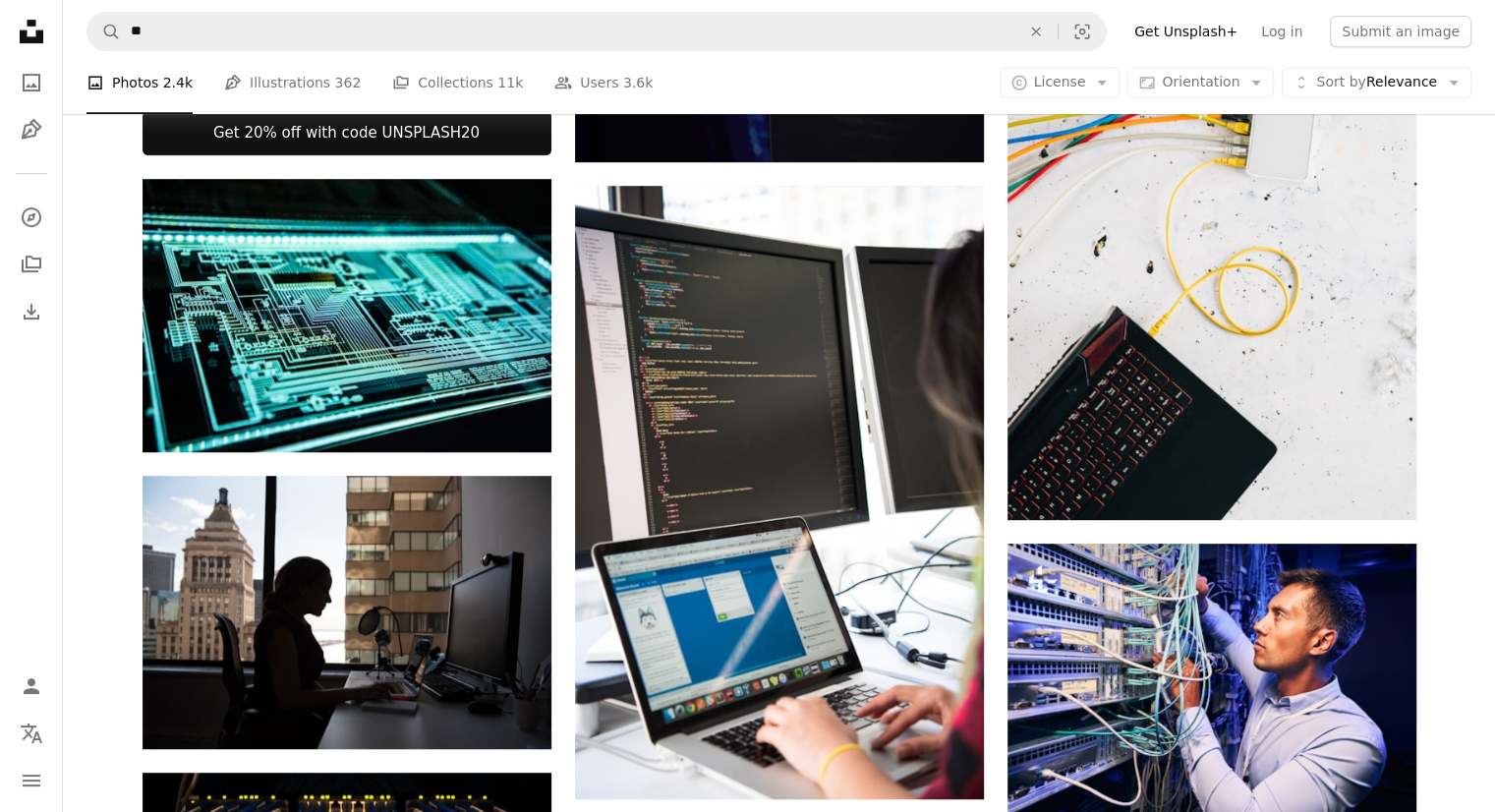
scroll to position [885, 0]
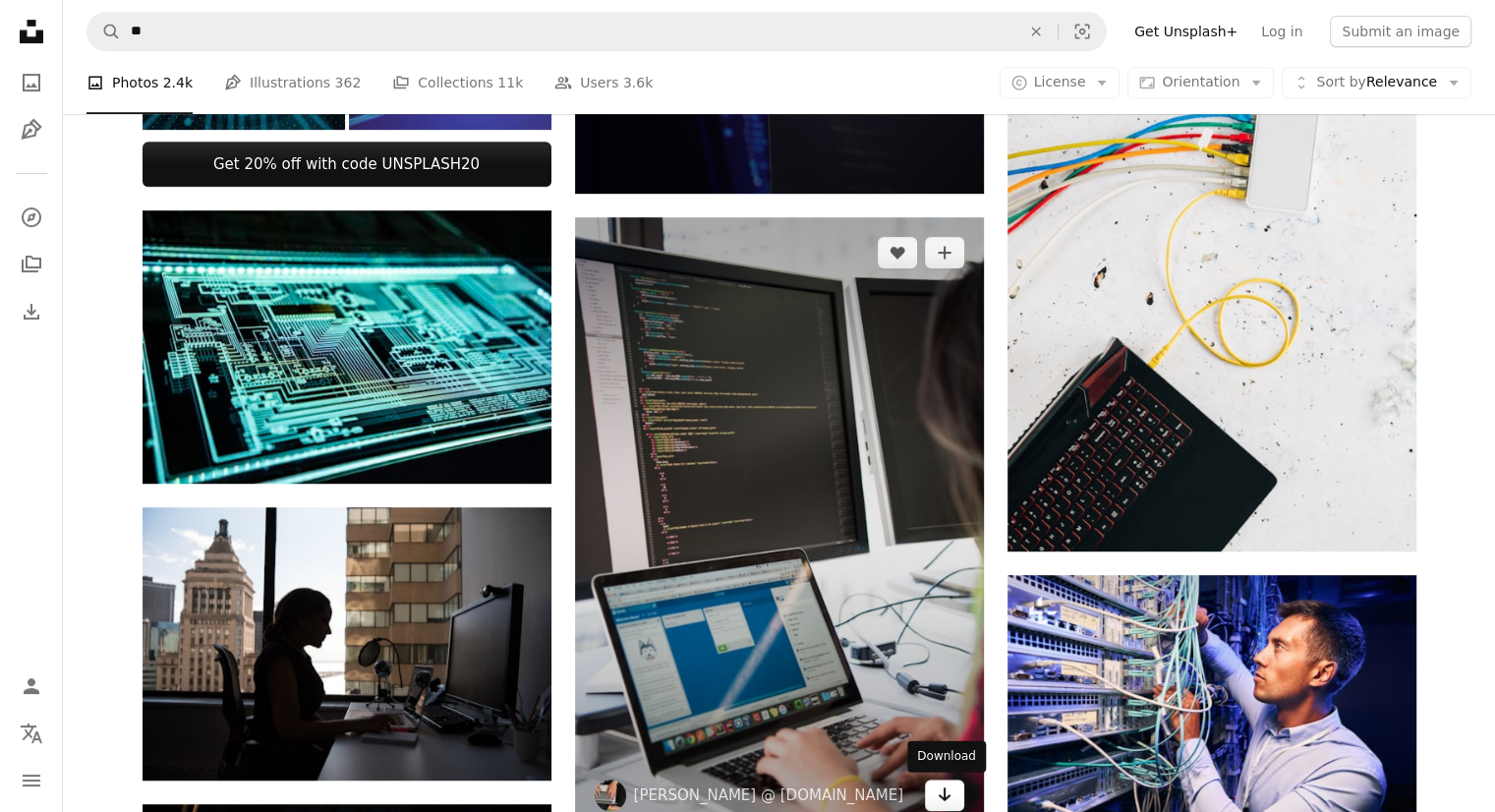
click at [945, 791] on icon "Arrow pointing down" at bounding box center [945, 794] width 16 height 24
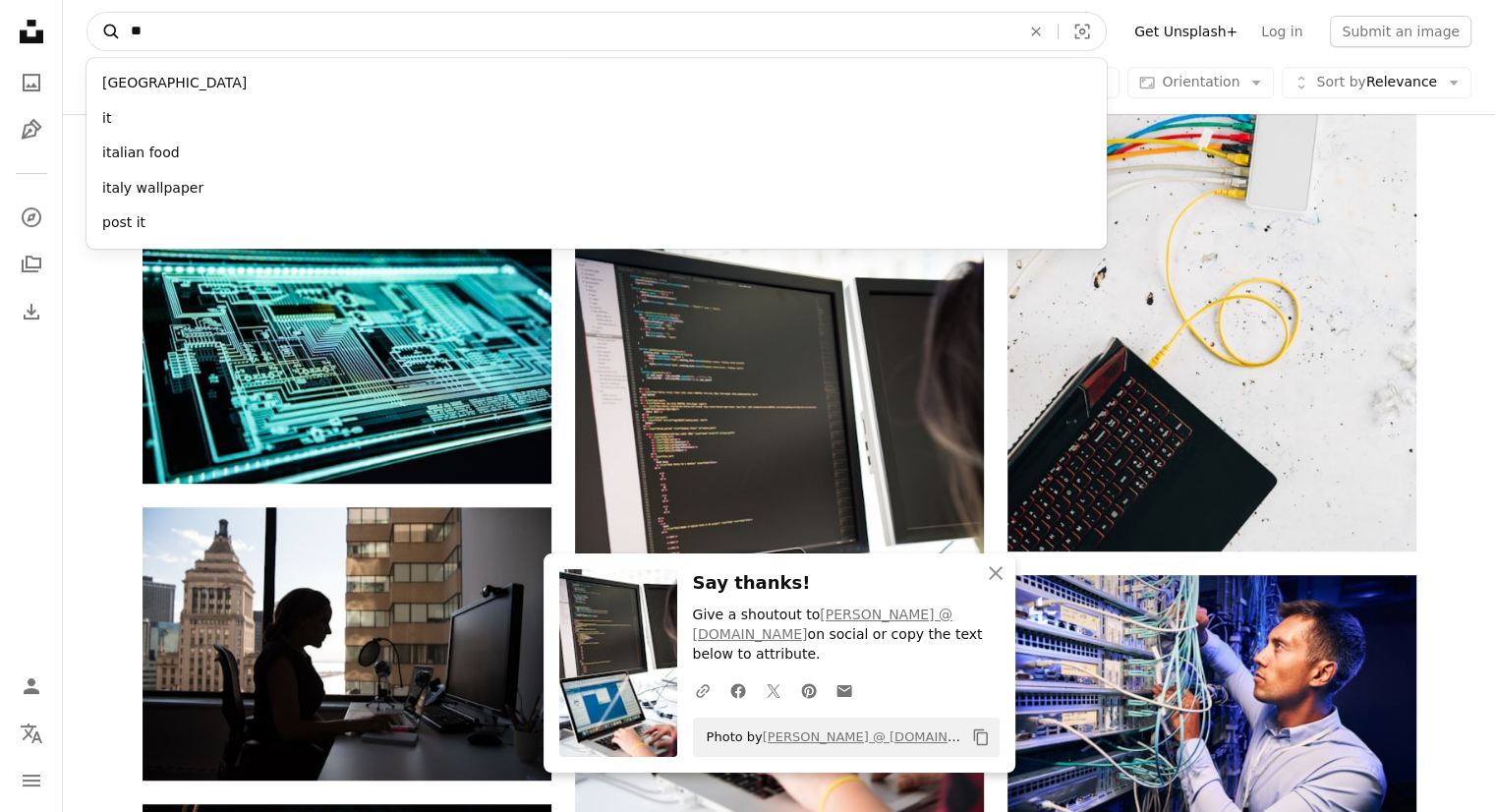
drag, startPoint x: 305, startPoint y: 20, endPoint x: 105, endPoint y: 26, distance: 200.1
click at [105, 26] on form "A magnifying glass ** [GEOGRAPHIC_DATA] it italian food [GEOGRAPHIC_DATA] wallp…" at bounding box center [596, 31] width 1021 height 39
type input "*"
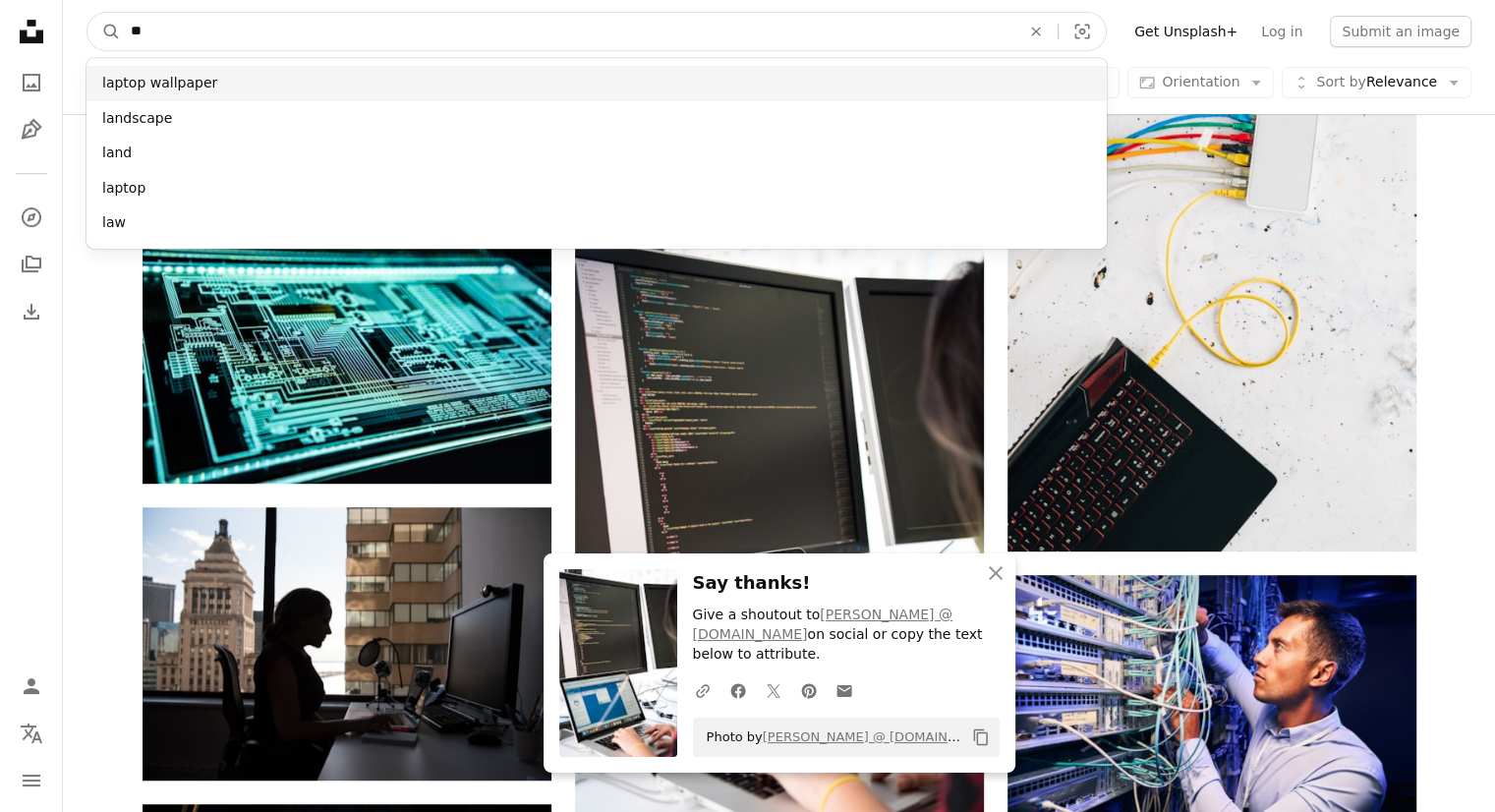
type input "***"
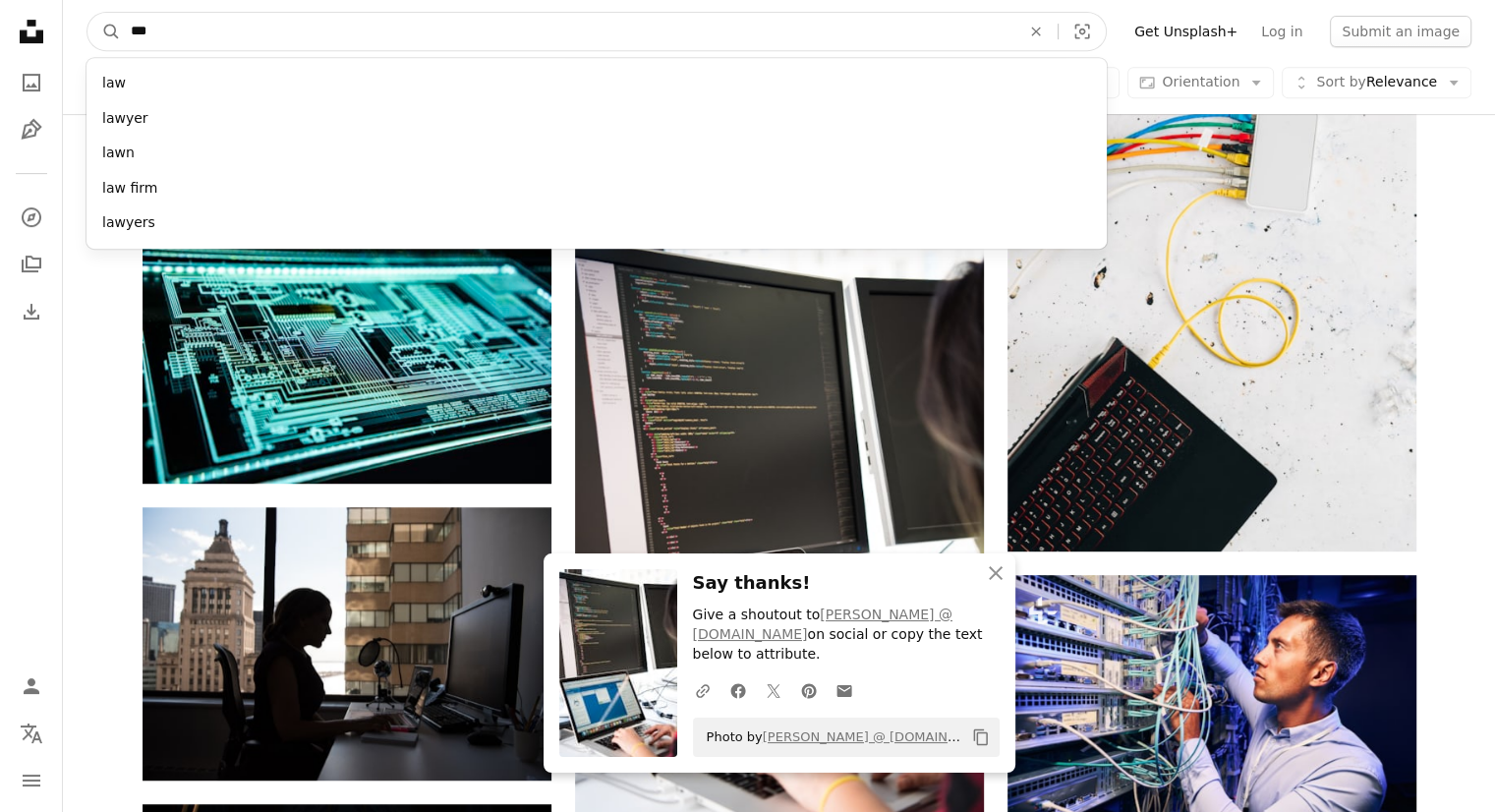
click button "A magnifying glass" at bounding box center [104, 31] width 33 height 37
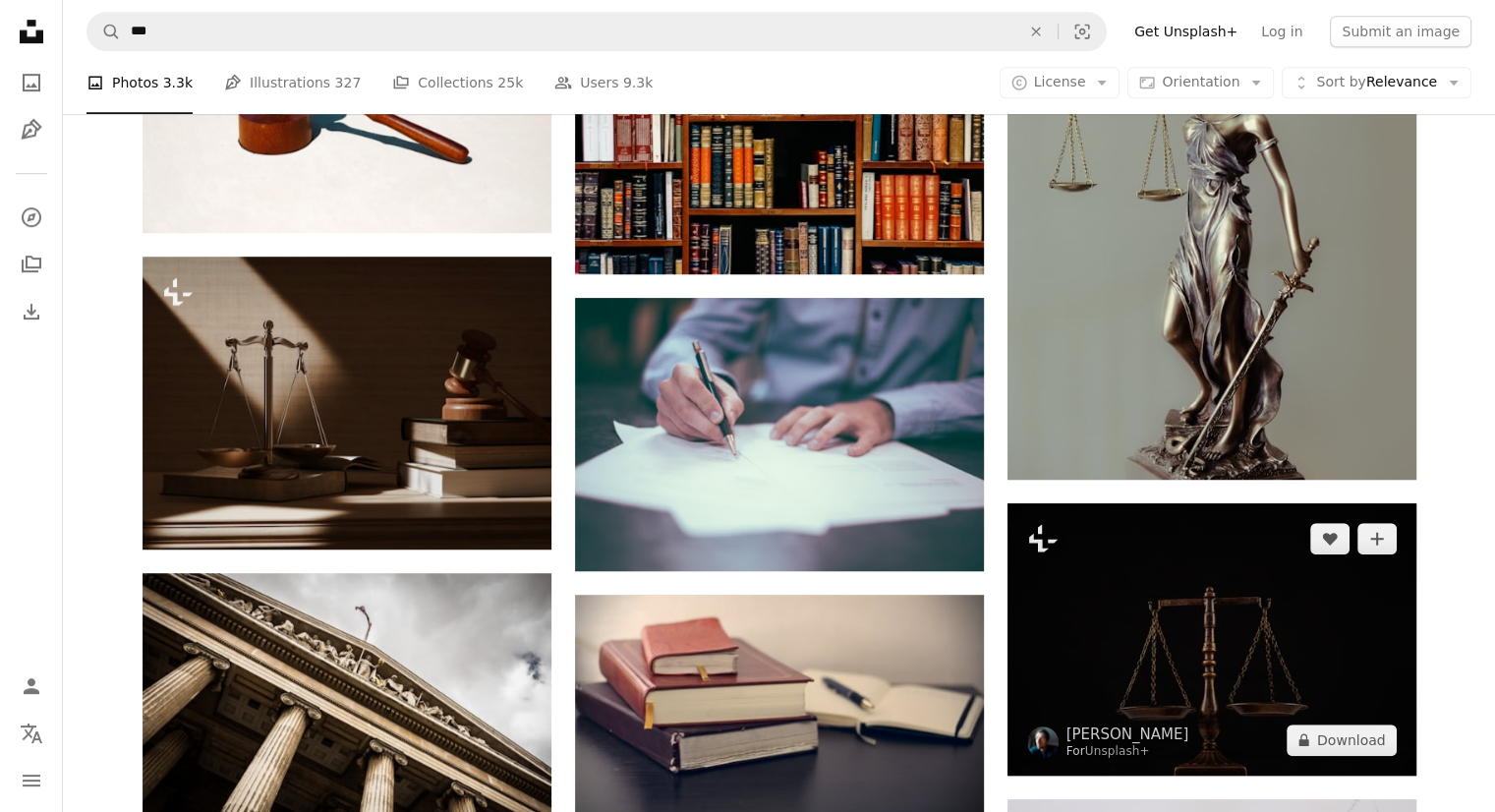
scroll to position [983, 0]
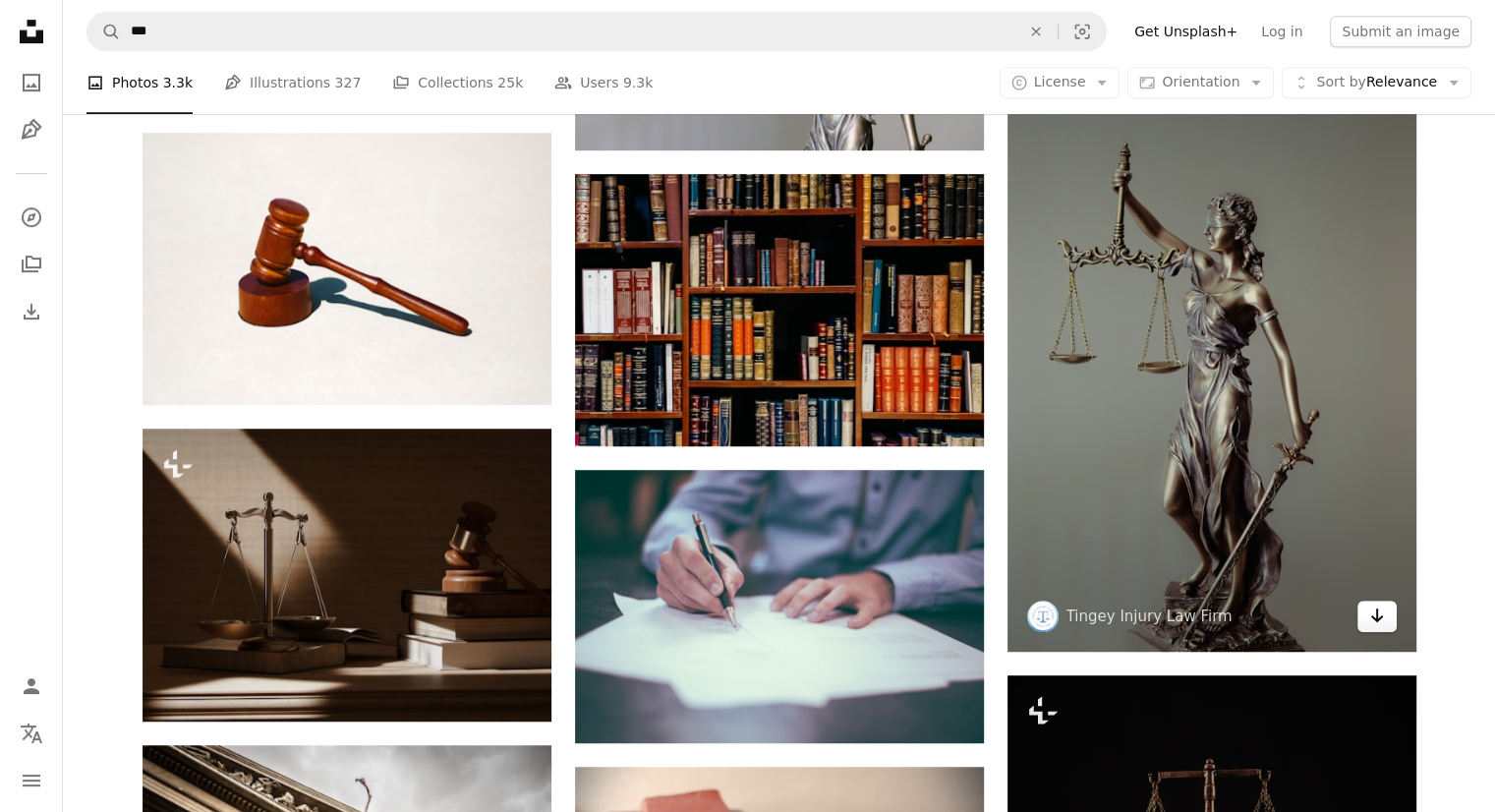
click at [1377, 614] on icon "Download" at bounding box center [1377, 615] width 13 height 14
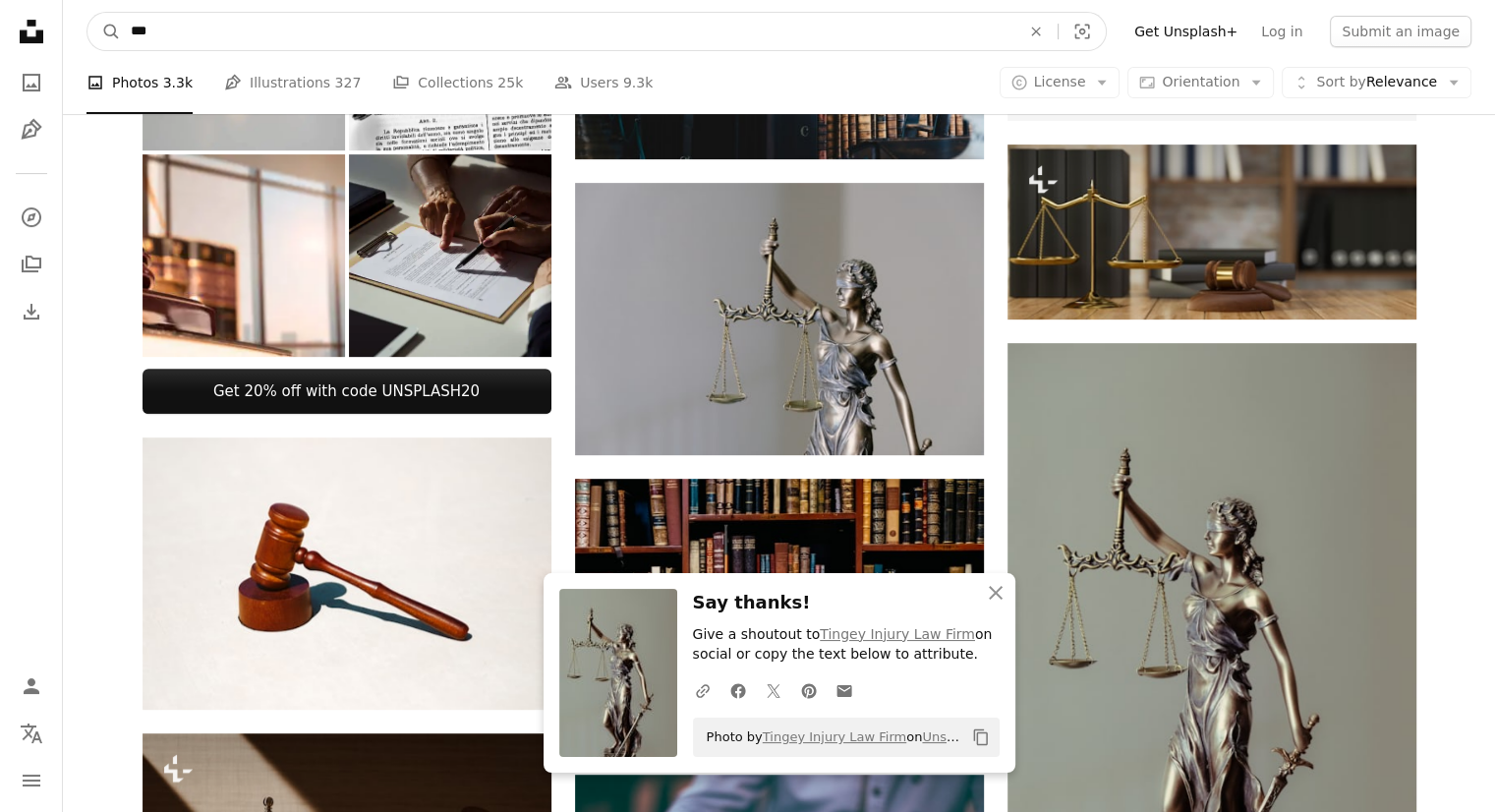
drag, startPoint x: 459, startPoint y: 24, endPoint x: 0, endPoint y: 14, distance: 459.1
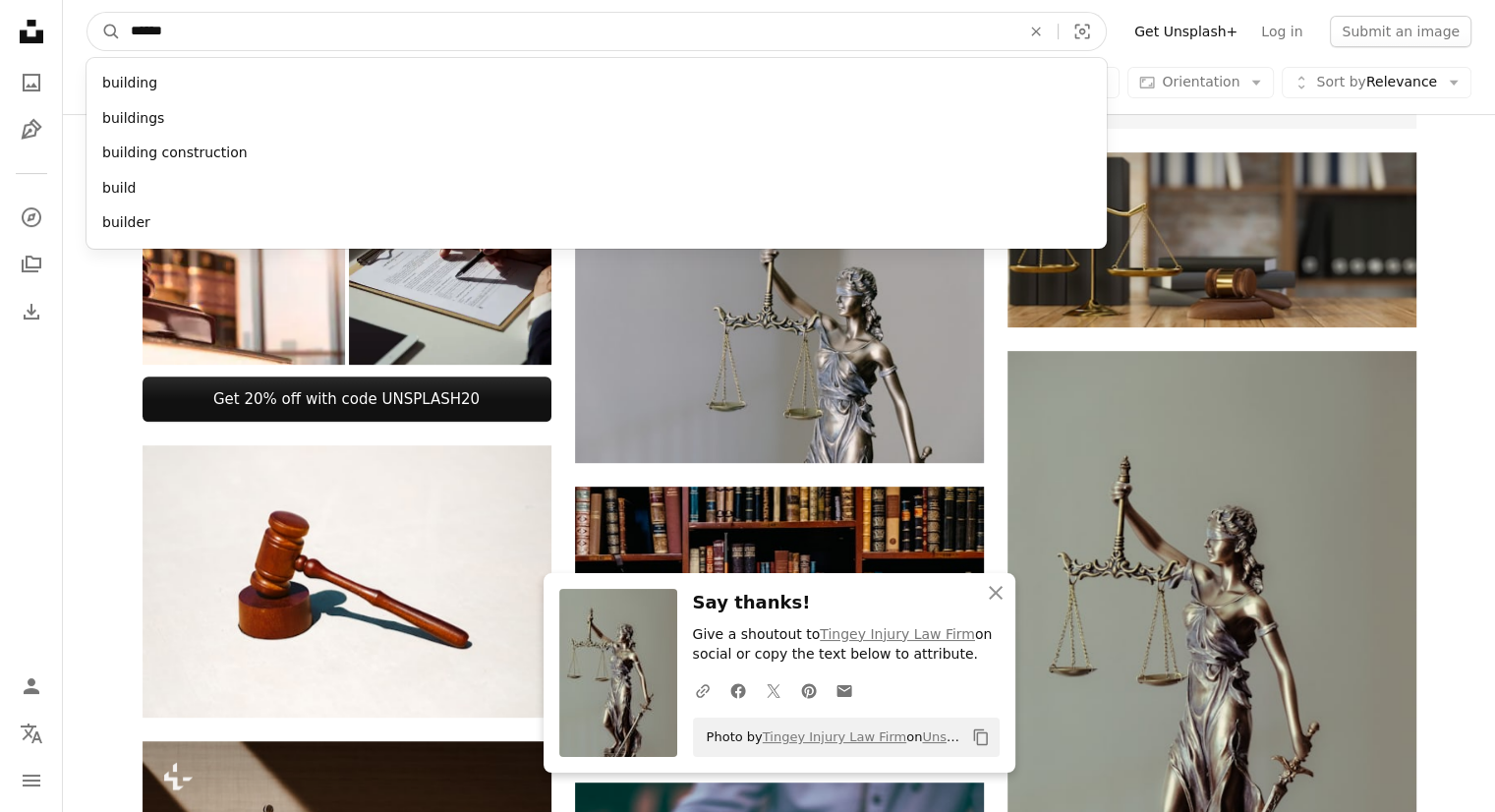
type input "*******"
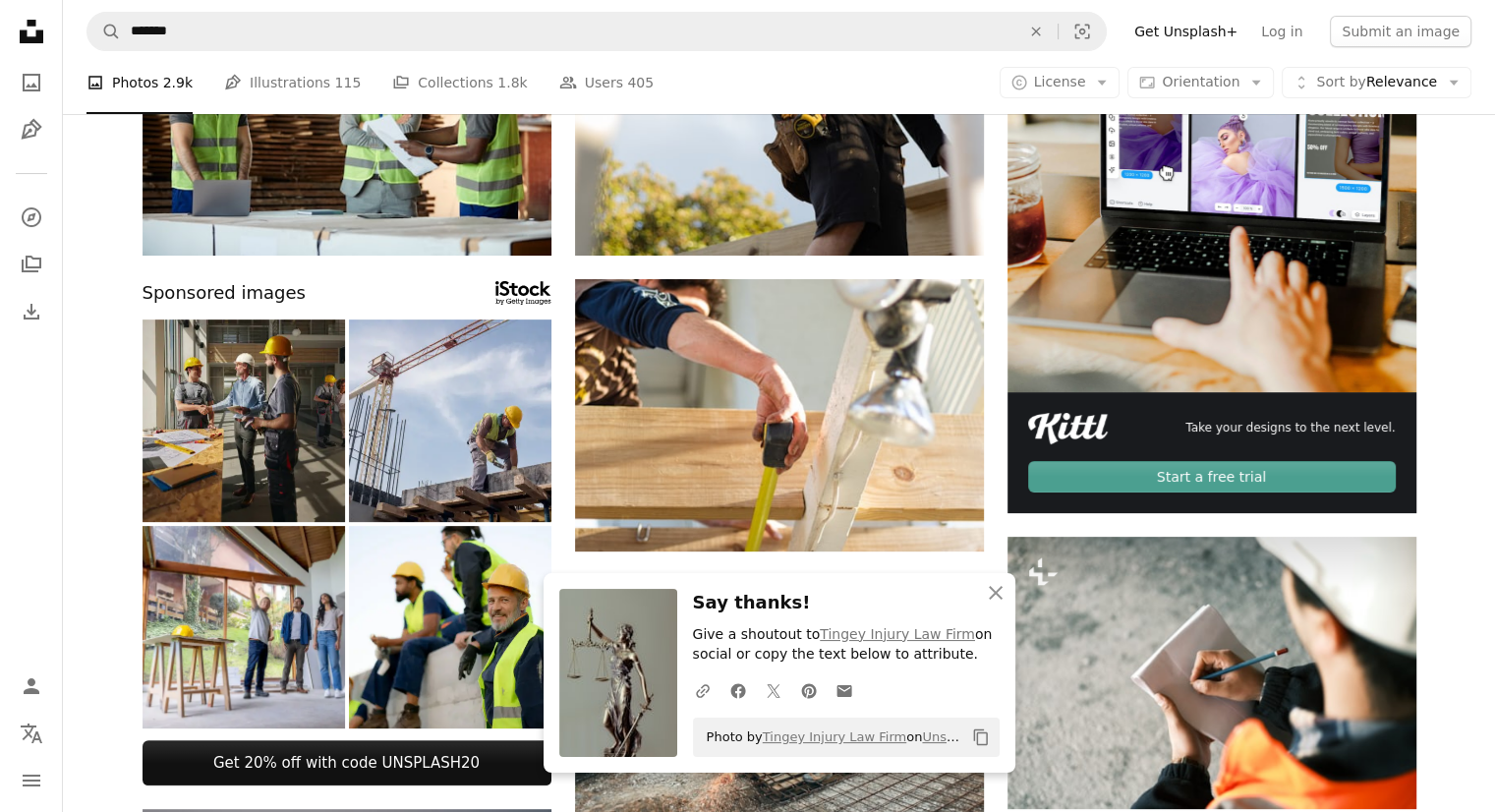
scroll to position [295, 0]
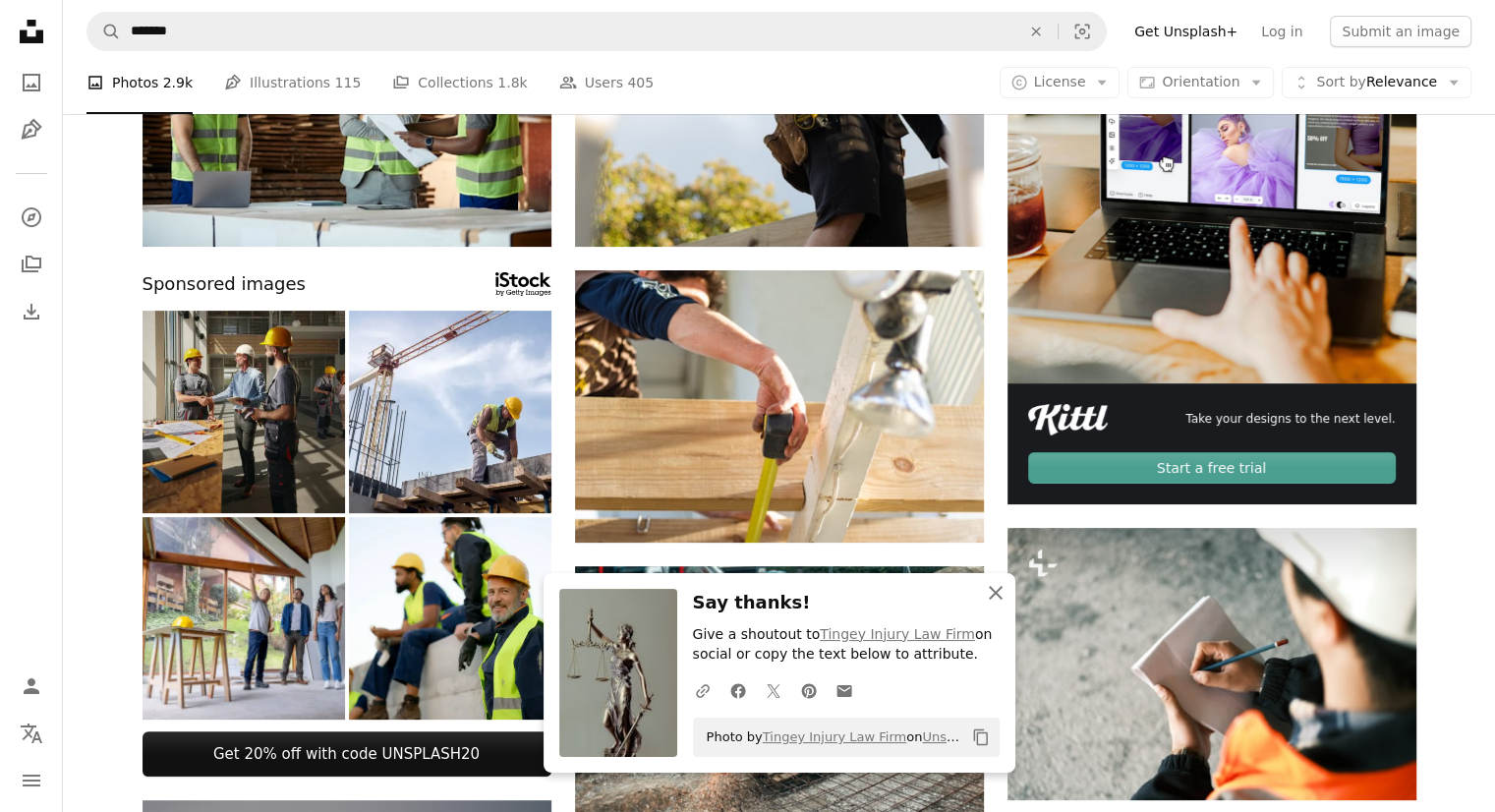
click at [987, 587] on icon "An X shape" at bounding box center [996, 593] width 24 height 24
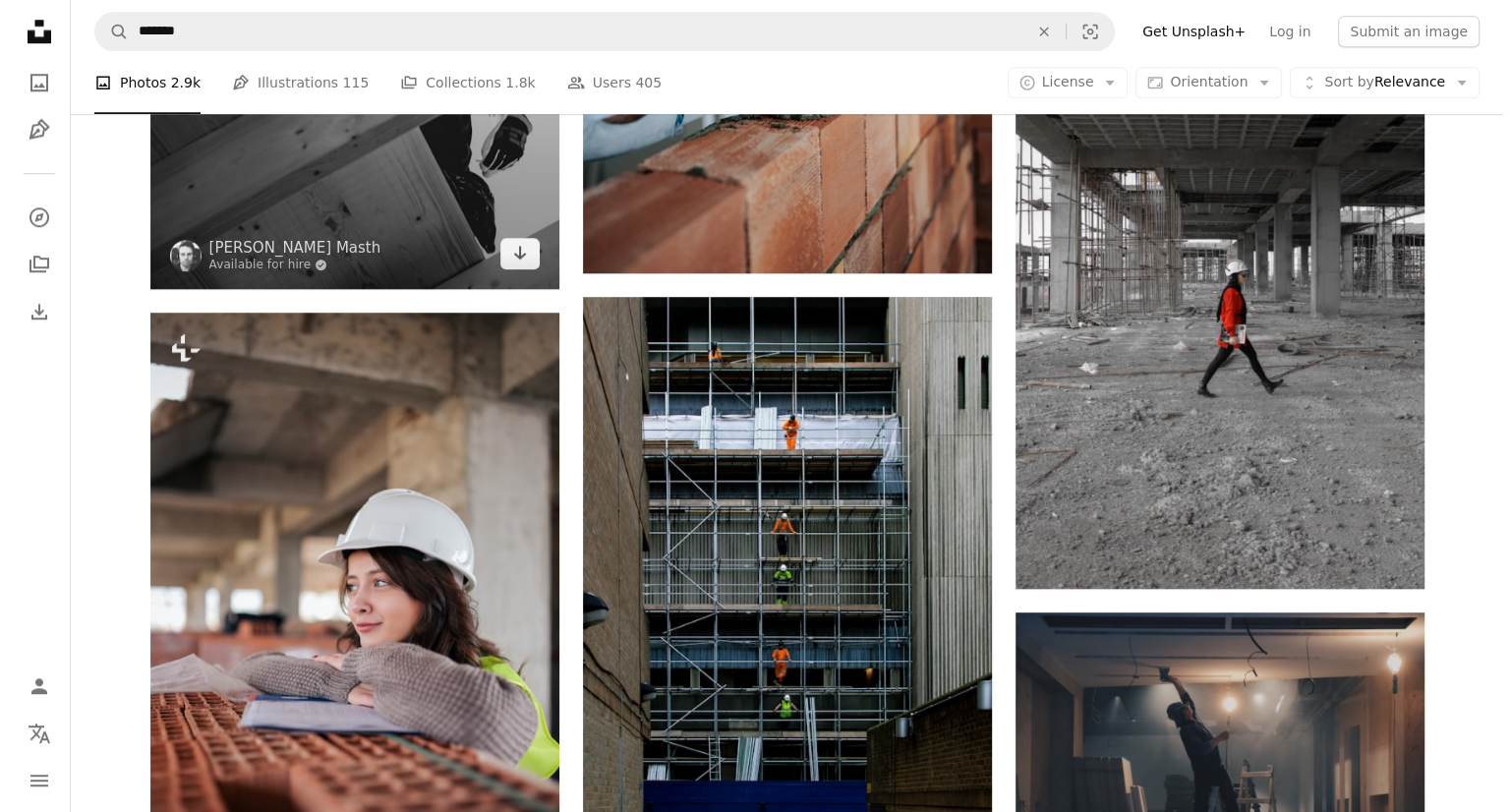
scroll to position [1967, 0]
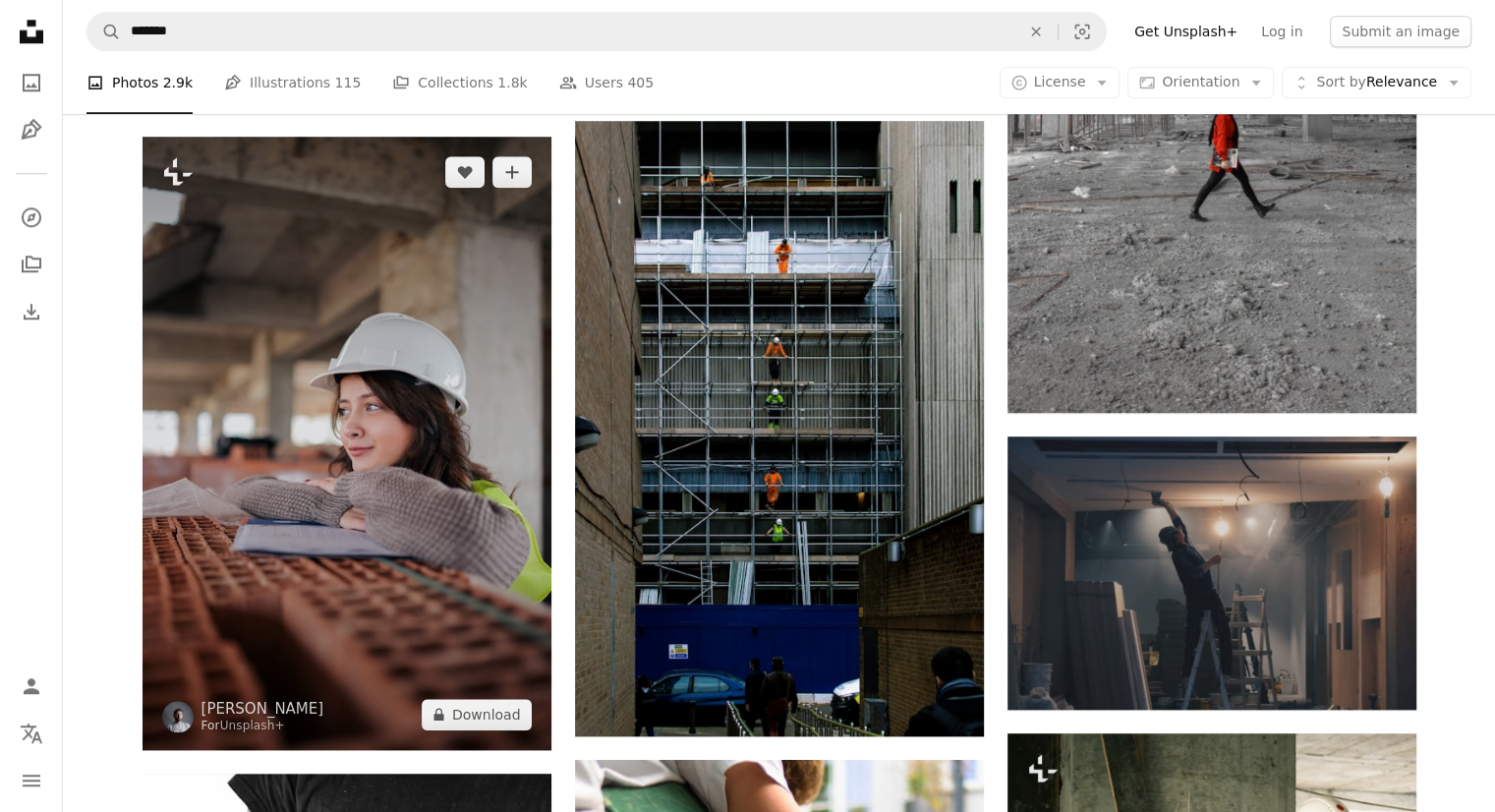
click at [304, 445] on img at bounding box center [347, 443] width 409 height 613
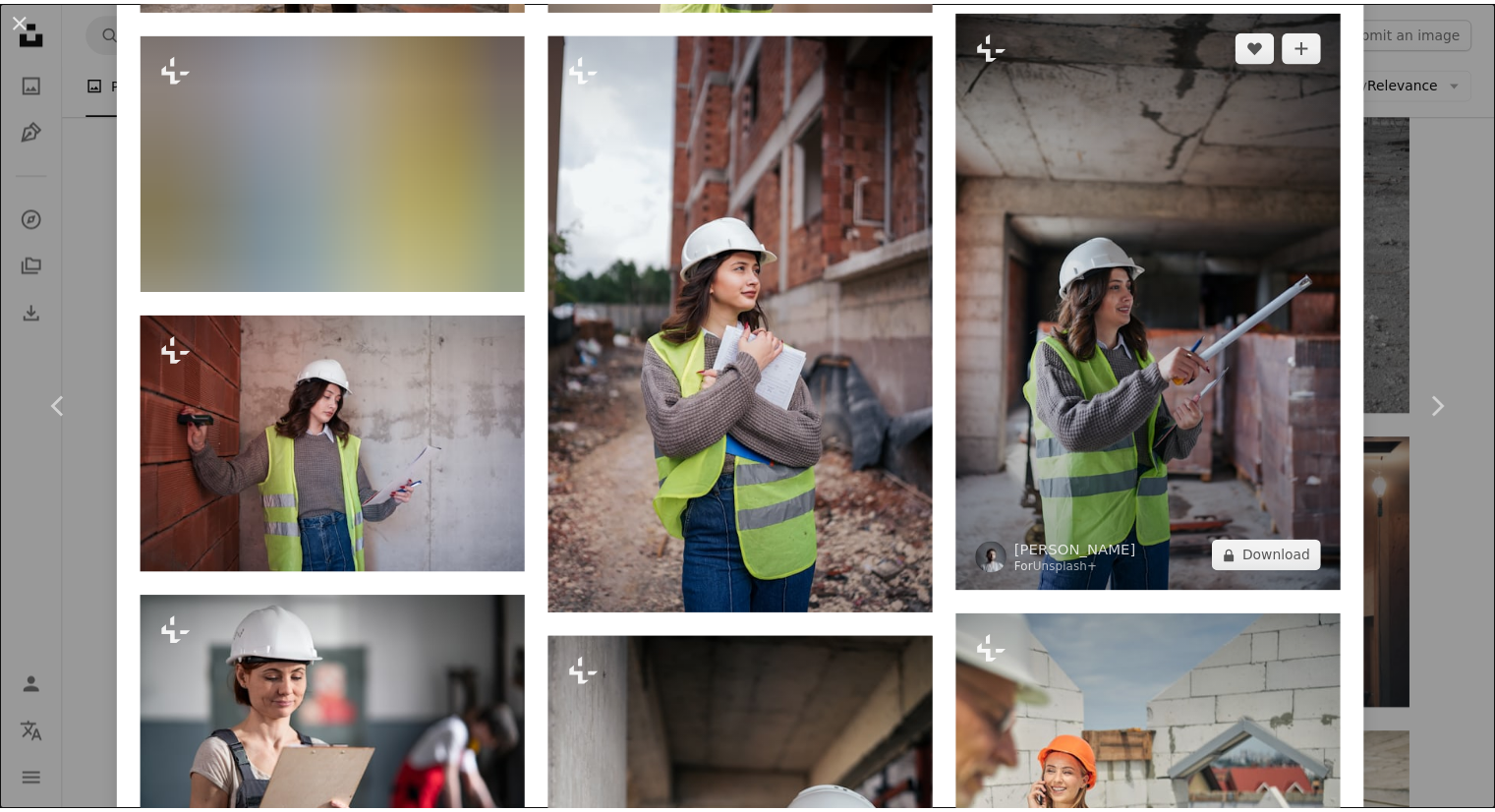
scroll to position [5525, 0]
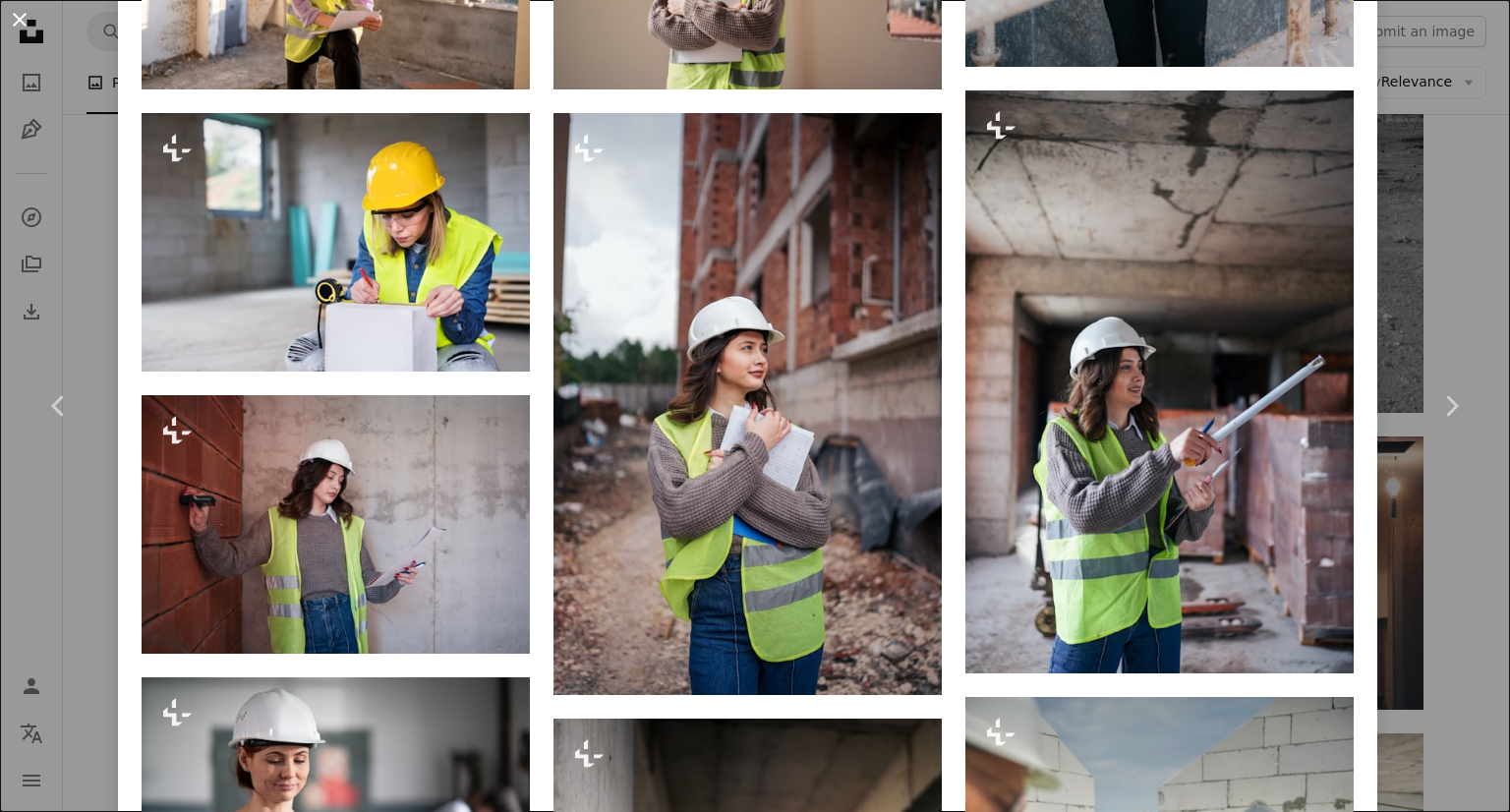
click at [19, 9] on button "An X shape" at bounding box center [20, 20] width 24 height 24
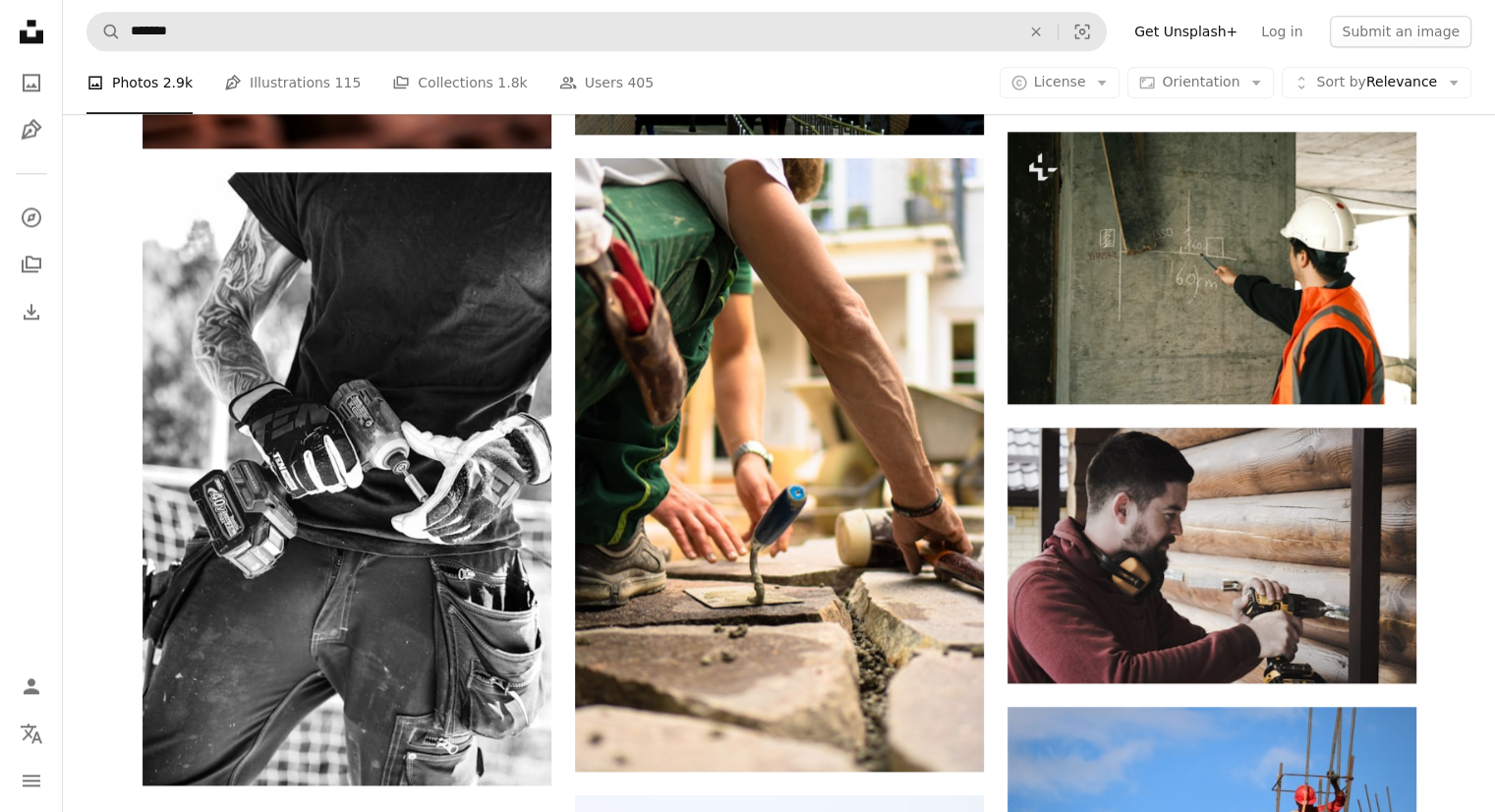
scroll to position [2547, 0]
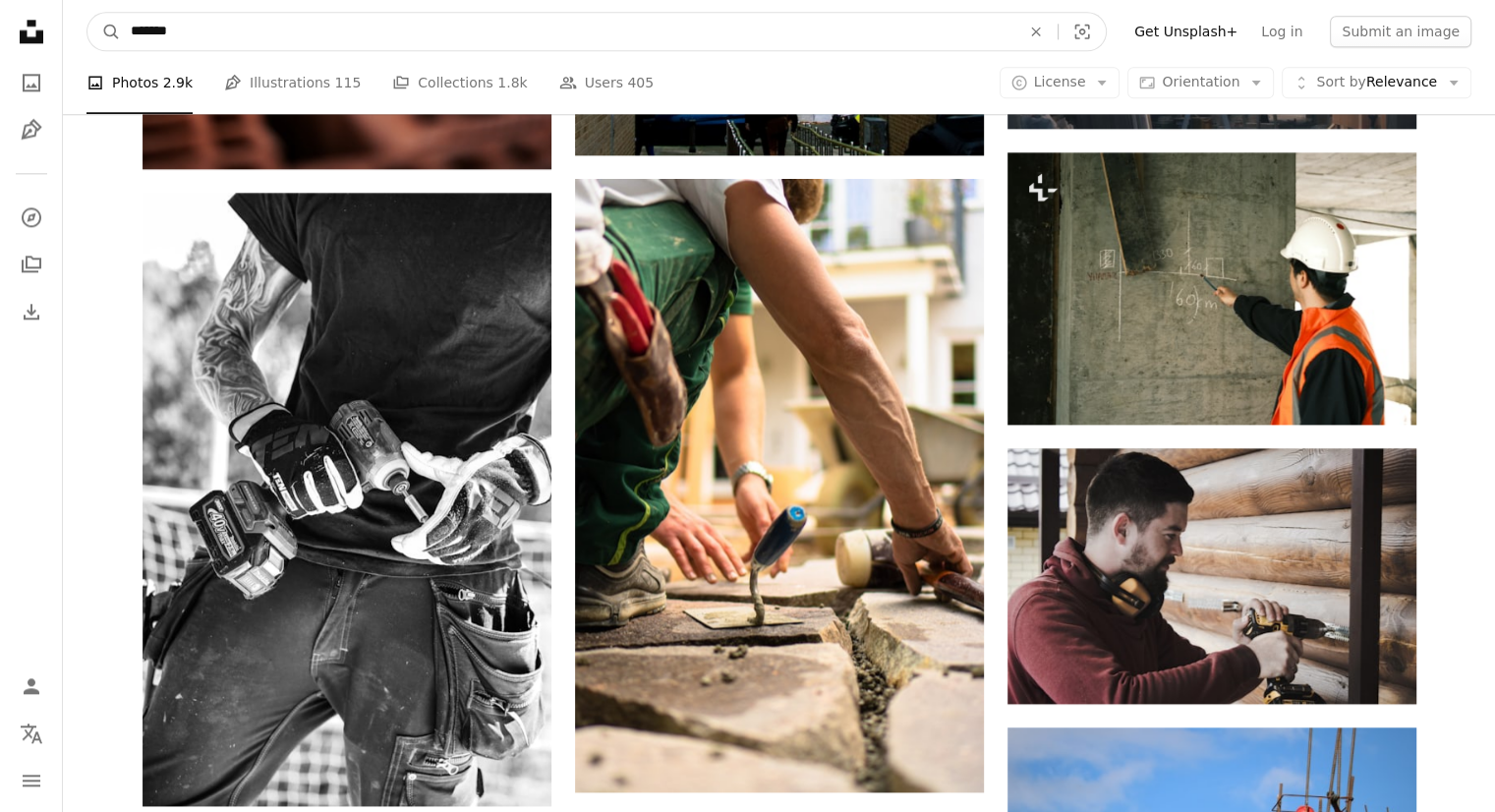
click at [218, 29] on input "*******" at bounding box center [568, 31] width 894 height 37
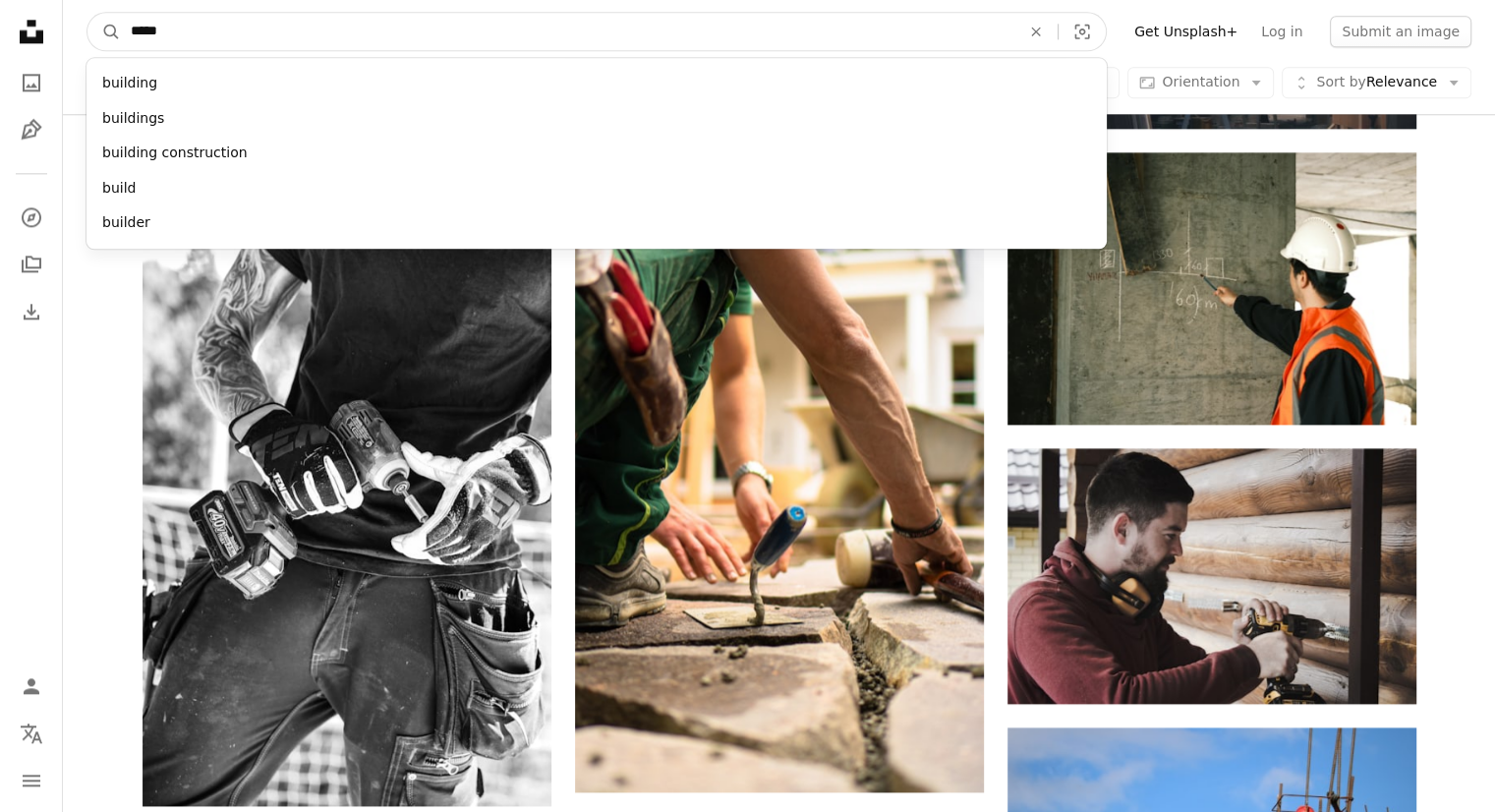
type input "*****"
